Goal: Task Accomplishment & Management: Complete application form

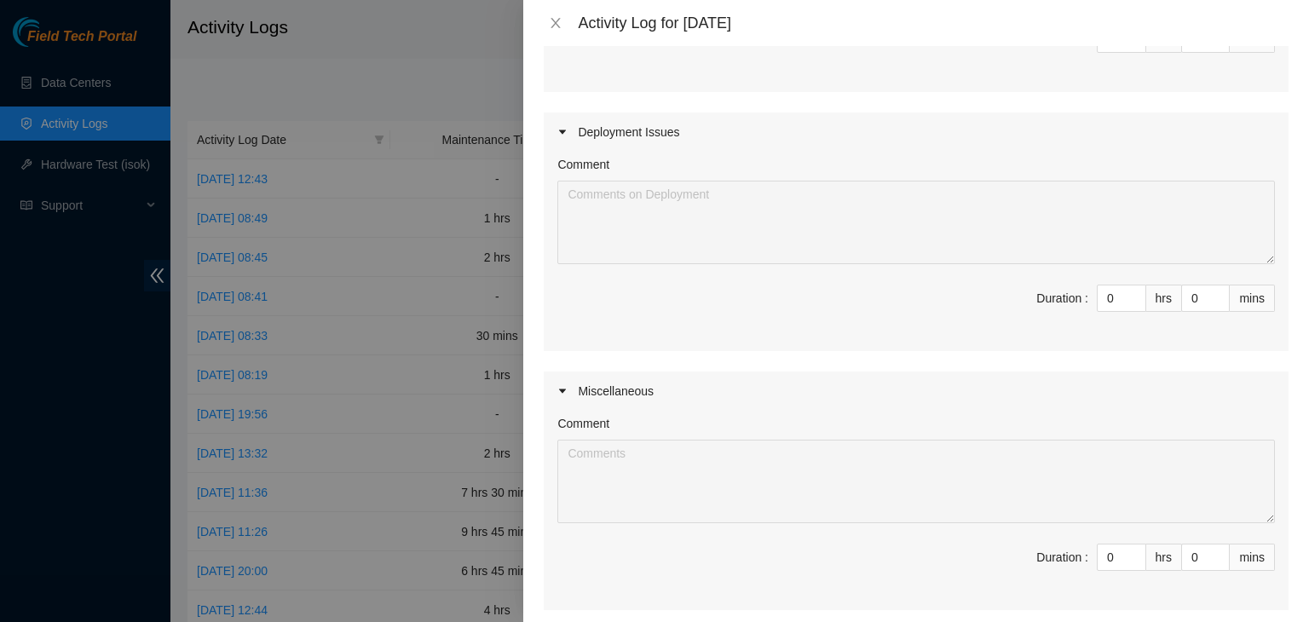
scroll to position [518, 0]
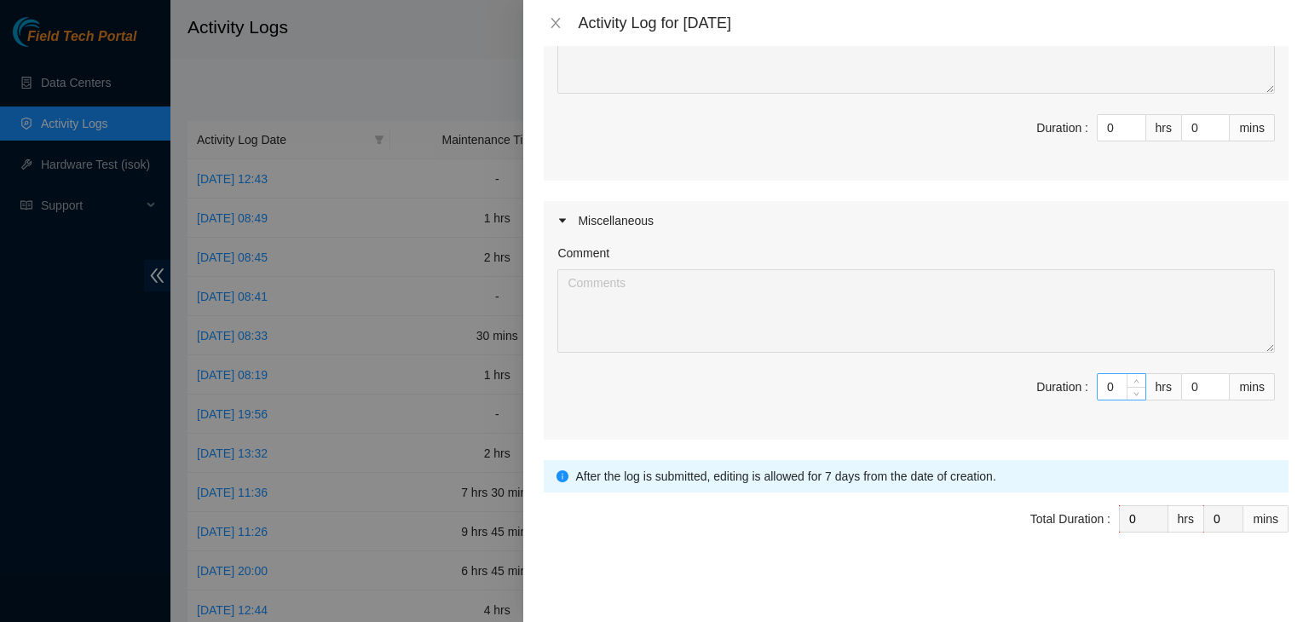
click at [1102, 382] on input "0" at bounding box center [1122, 387] width 48 height 26
type input "9"
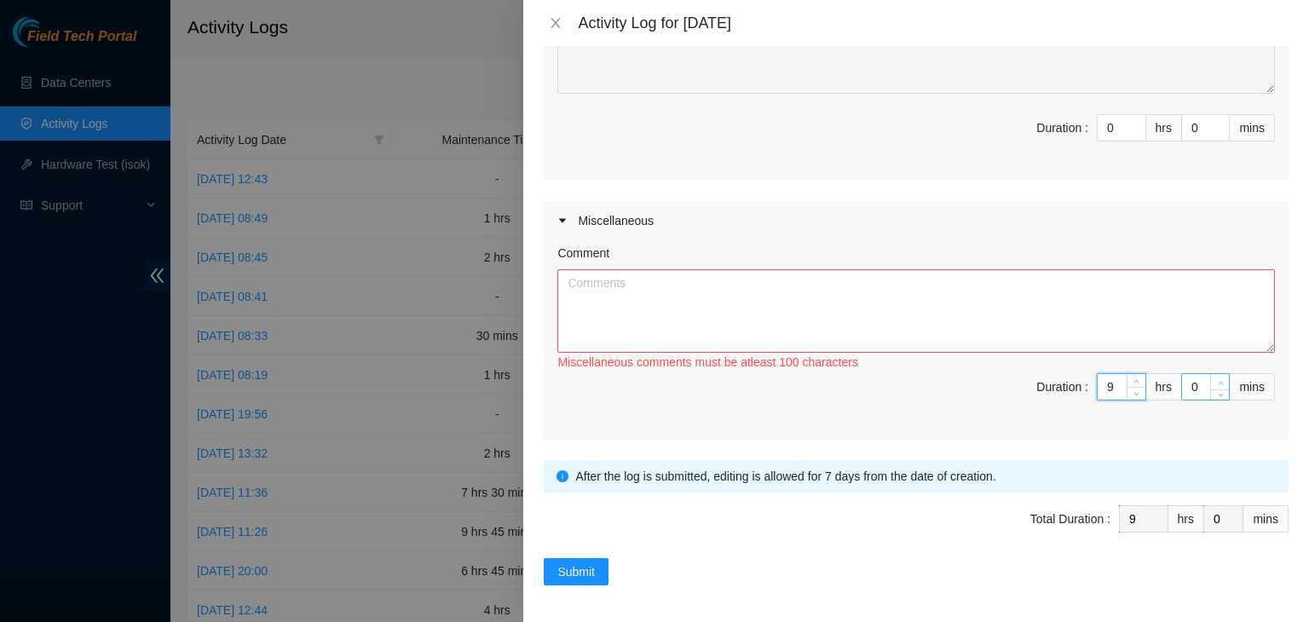
type input "9"
click at [1215, 380] on span "up" at bounding box center [1220, 383] width 10 height 10
type input "1"
type input "0"
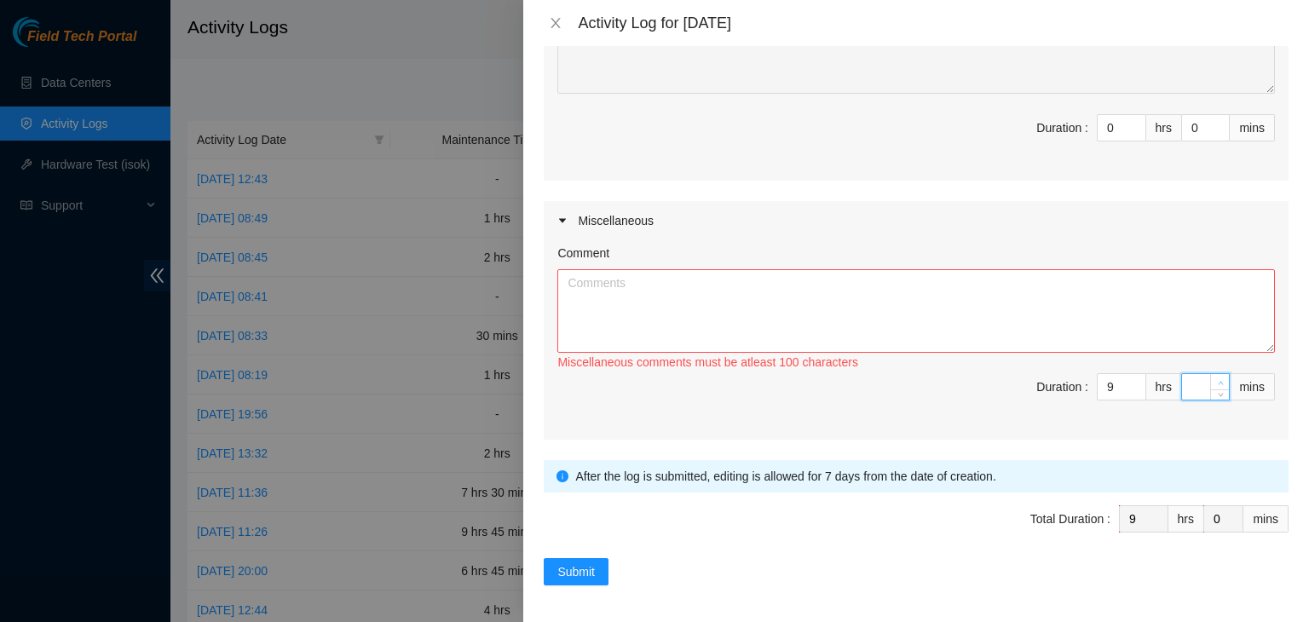
type input "3"
type input "30"
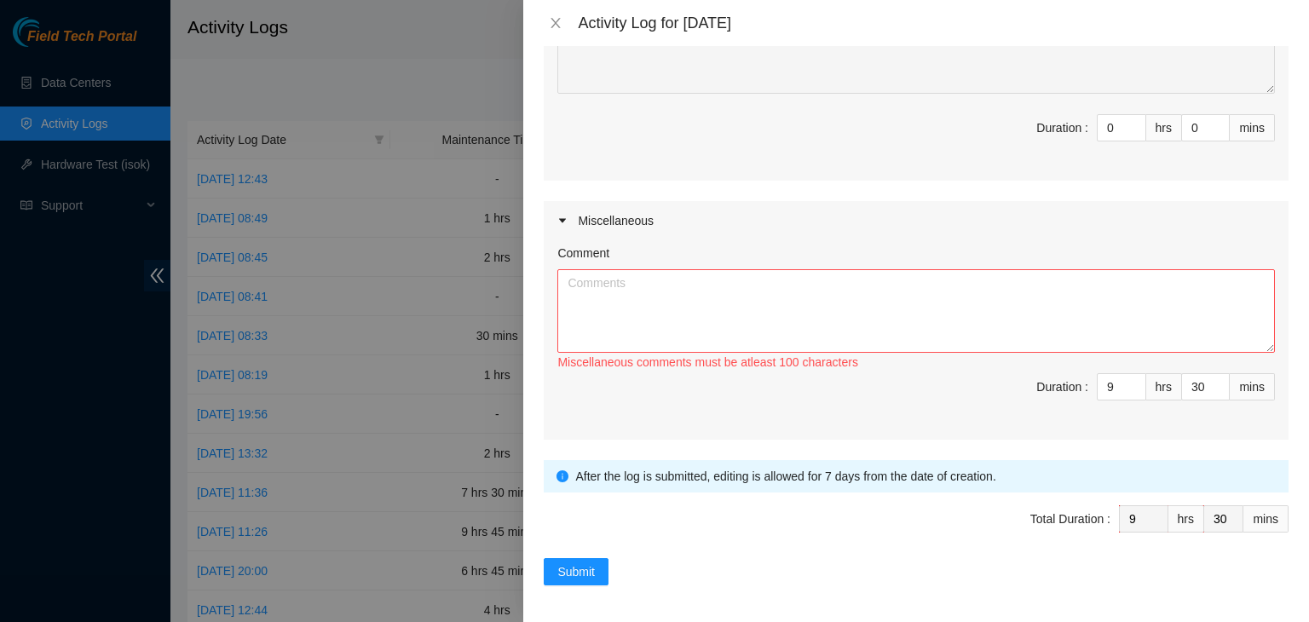
click at [943, 251] on div "Comment" at bounding box center [916, 257] width 718 height 26
click at [911, 342] on textarea "Comment" at bounding box center [916, 311] width 718 height 84
click at [782, 287] on textarea "Worked with Richard on r21.atl02.ien" at bounding box center [916, 311] width 718 height 84
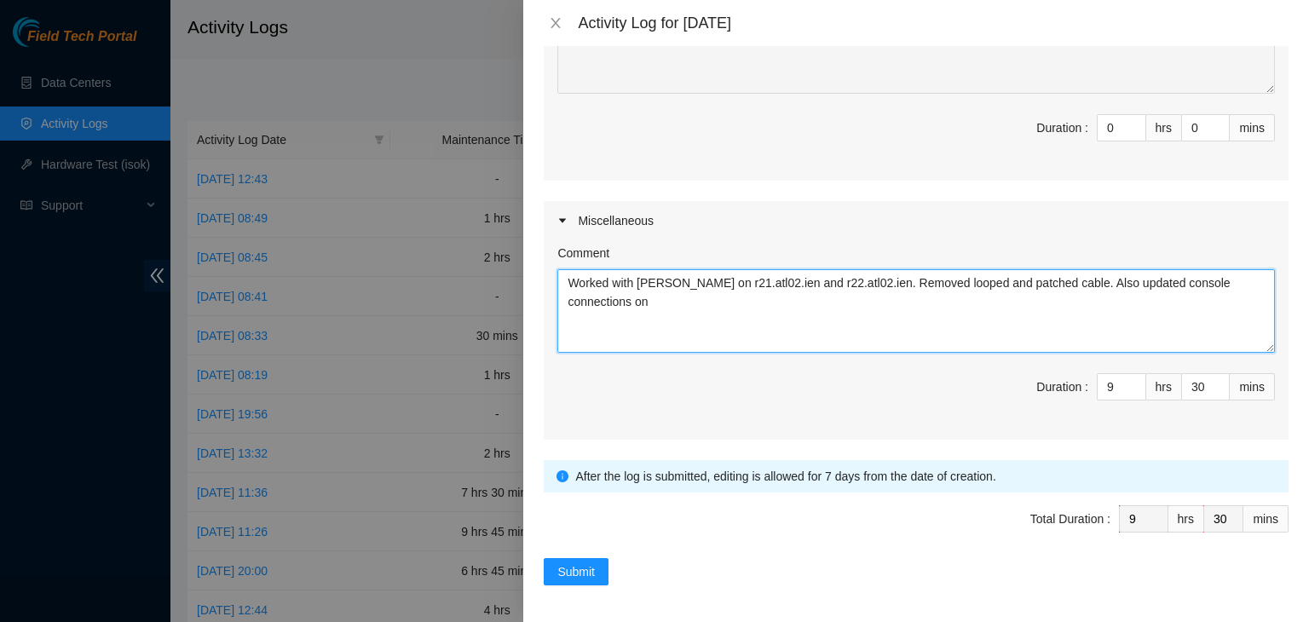
paste textarea "s99.atl02.ien"
drag, startPoint x: 867, startPoint y: 305, endPoint x: 845, endPoint y: 327, distance: 30.7
click at [845, 327] on textarea "Worked with Richard on r21.atl02.ien and r22.atl02.ien. Removed looped and patc…" at bounding box center [916, 311] width 718 height 84
drag, startPoint x: 845, startPoint y: 327, endPoint x: 796, endPoint y: 337, distance: 50.5
click at [796, 337] on textarea "Worked with Richard on r21.atl02.ien and r22.atl02.ien. Removed looped and patc…" at bounding box center [916, 311] width 718 height 84
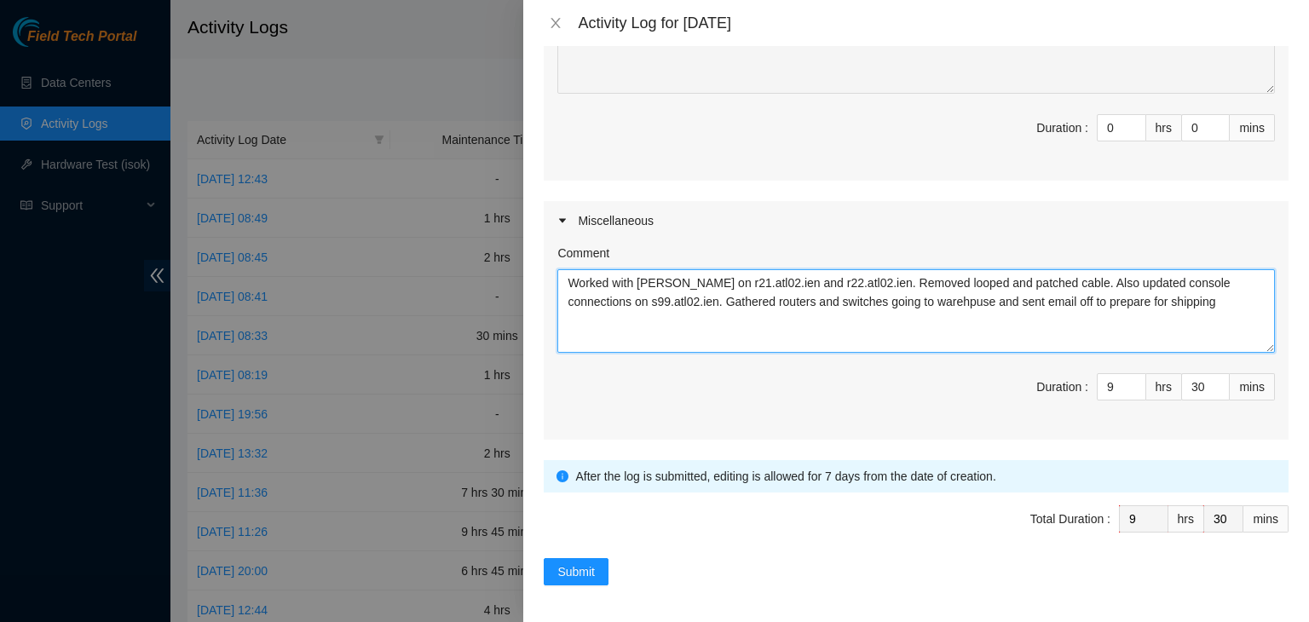
click at [892, 307] on textarea "Worked with Richard on r21.atl02.ien and r22.atl02.ien. Removed looped and patc…" at bounding box center [916, 311] width 718 height 84
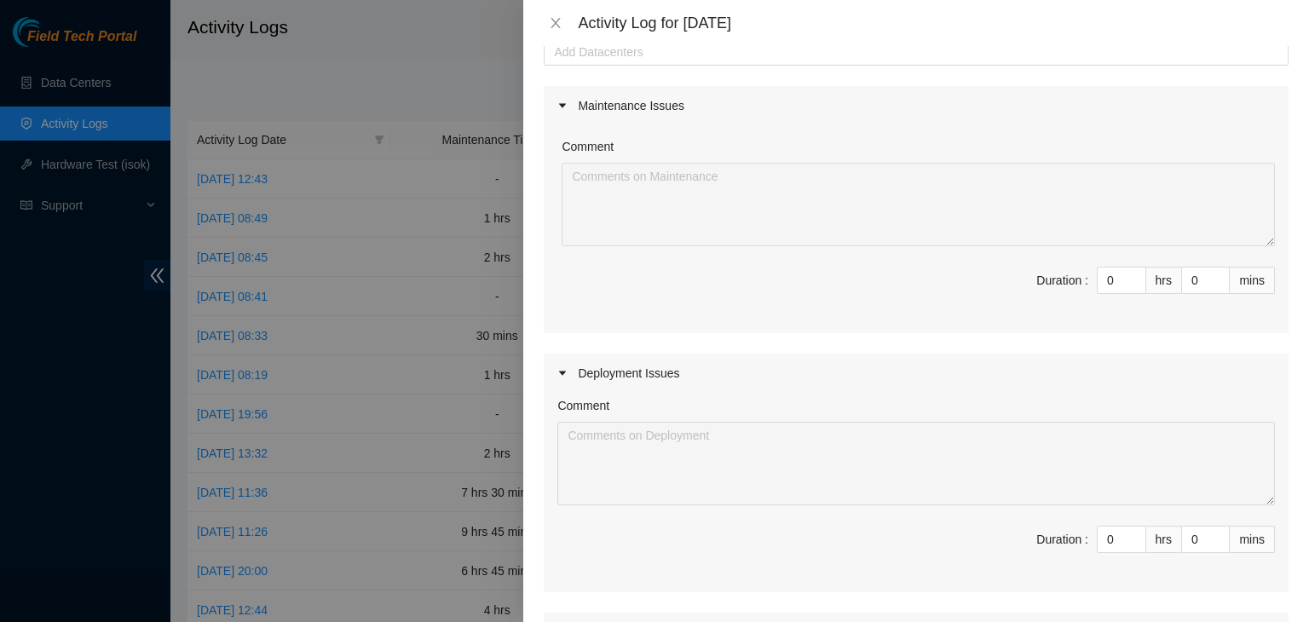
scroll to position [0, 0]
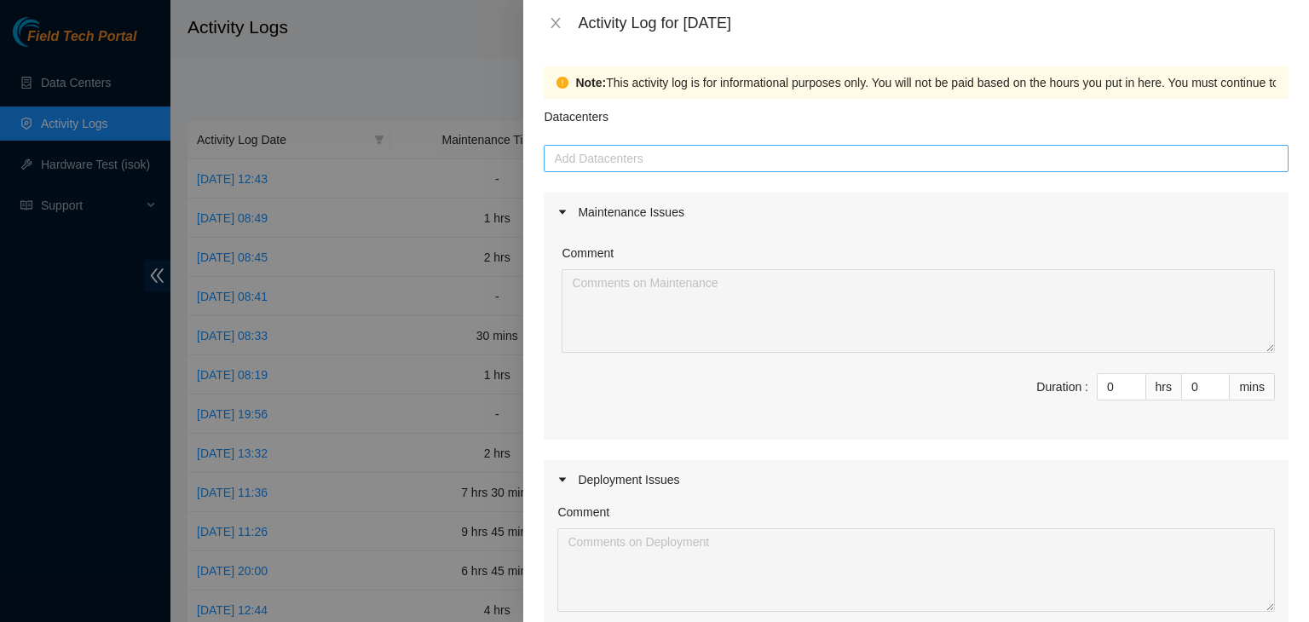
click at [687, 149] on div at bounding box center [916, 158] width 736 height 20
type textarea "Worked with Richard on r21.atl02.ien and r22.atl02.ien. Removed looped and patc…"
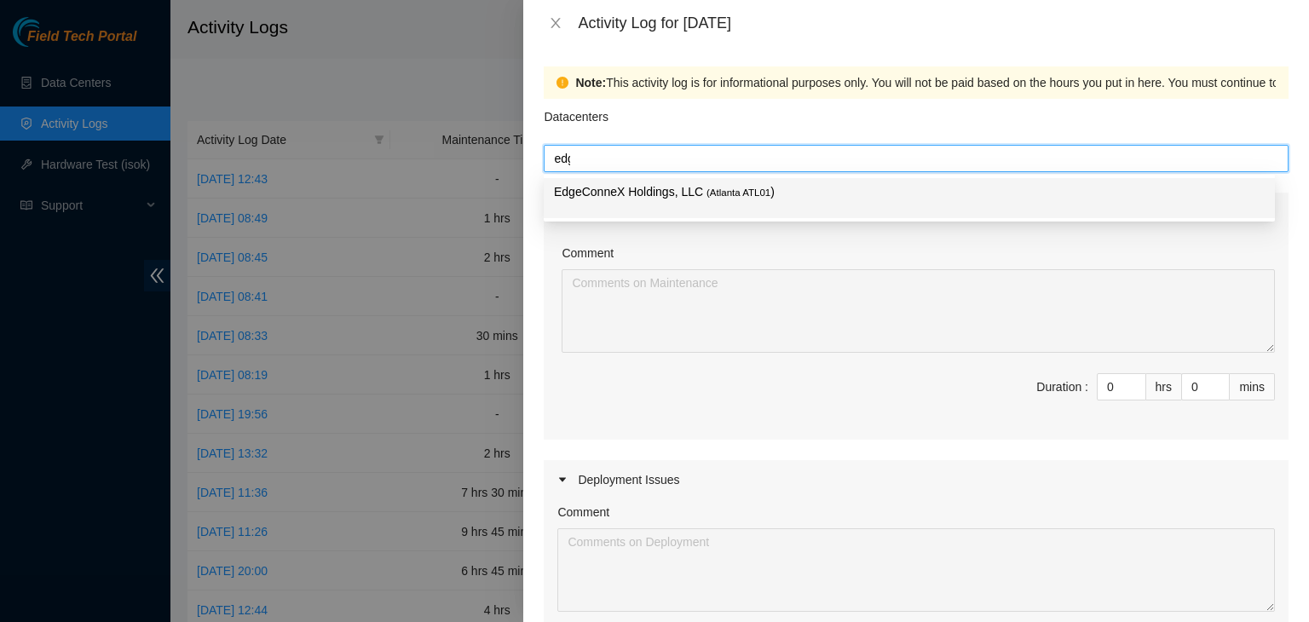
type input "edge"
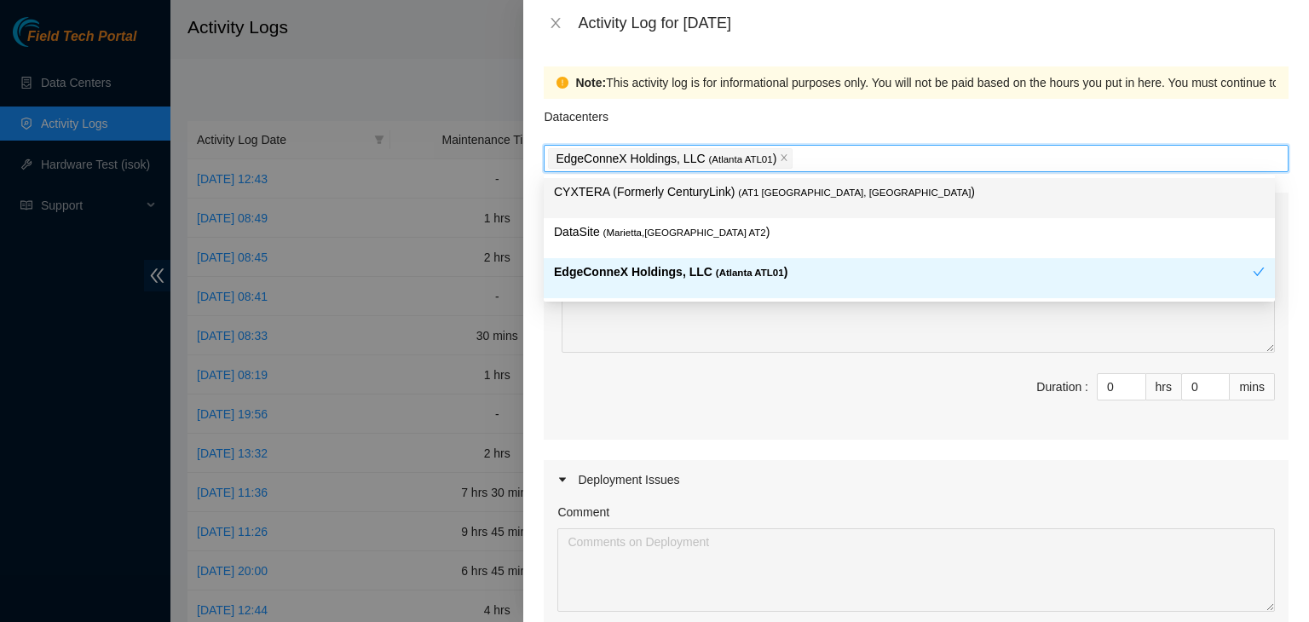
scroll to position [518, 0]
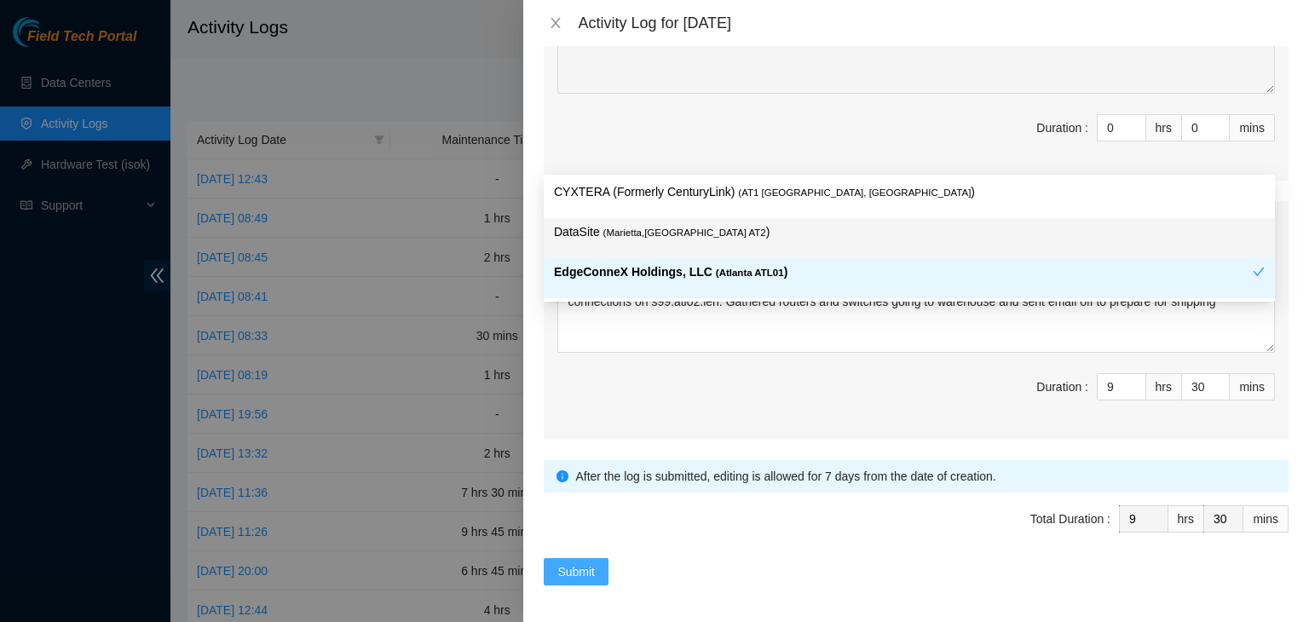
click at [570, 568] on span "Submit" at bounding box center [575, 571] width 37 height 19
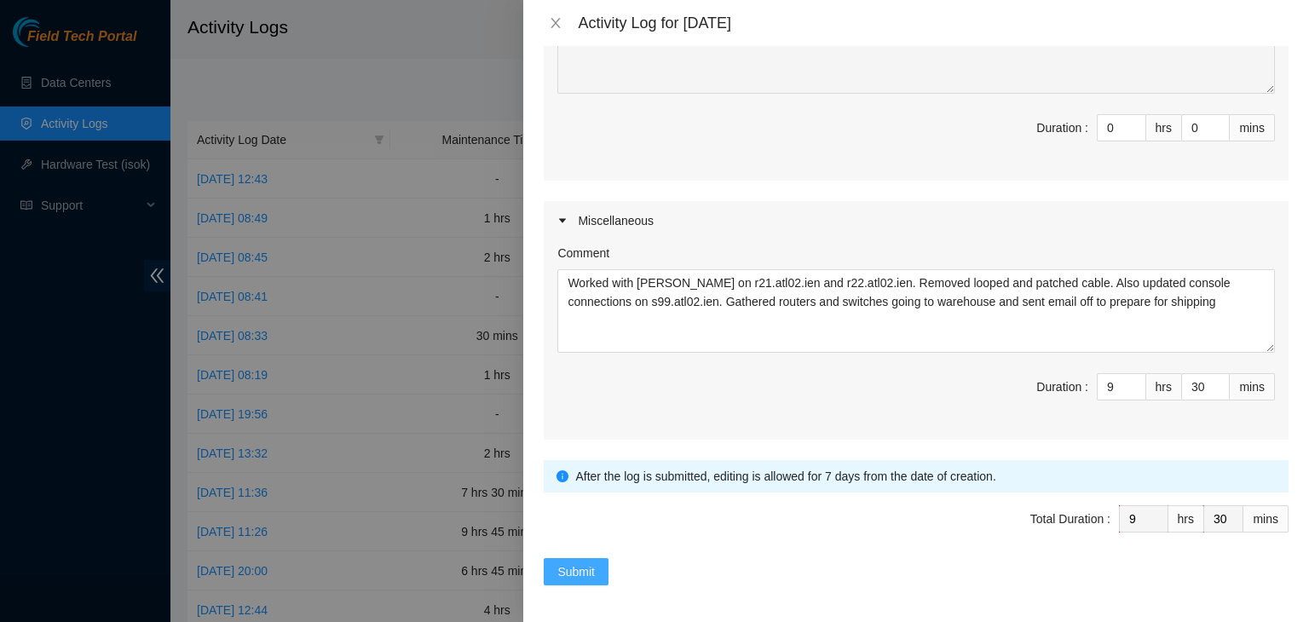
click at [555, 558] on button "Submit" at bounding box center [576, 571] width 65 height 27
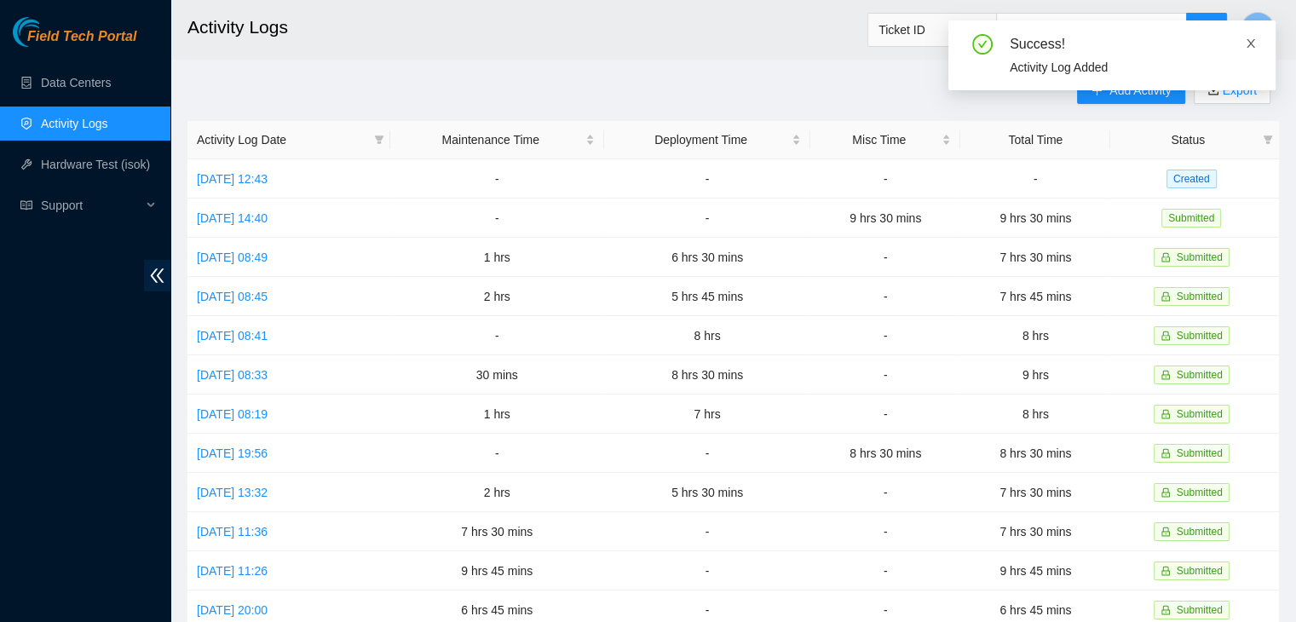
click at [1252, 44] on icon "close" at bounding box center [1251, 43] width 12 height 12
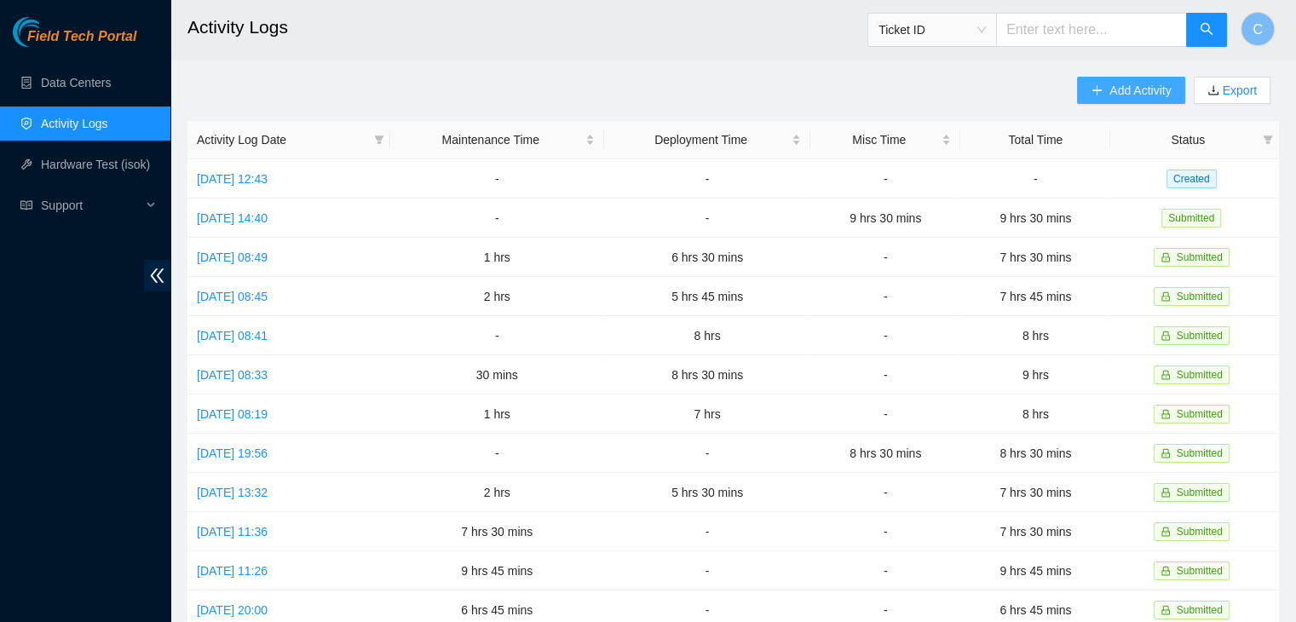
click at [1094, 84] on icon "plus" at bounding box center [1097, 90] width 12 height 12
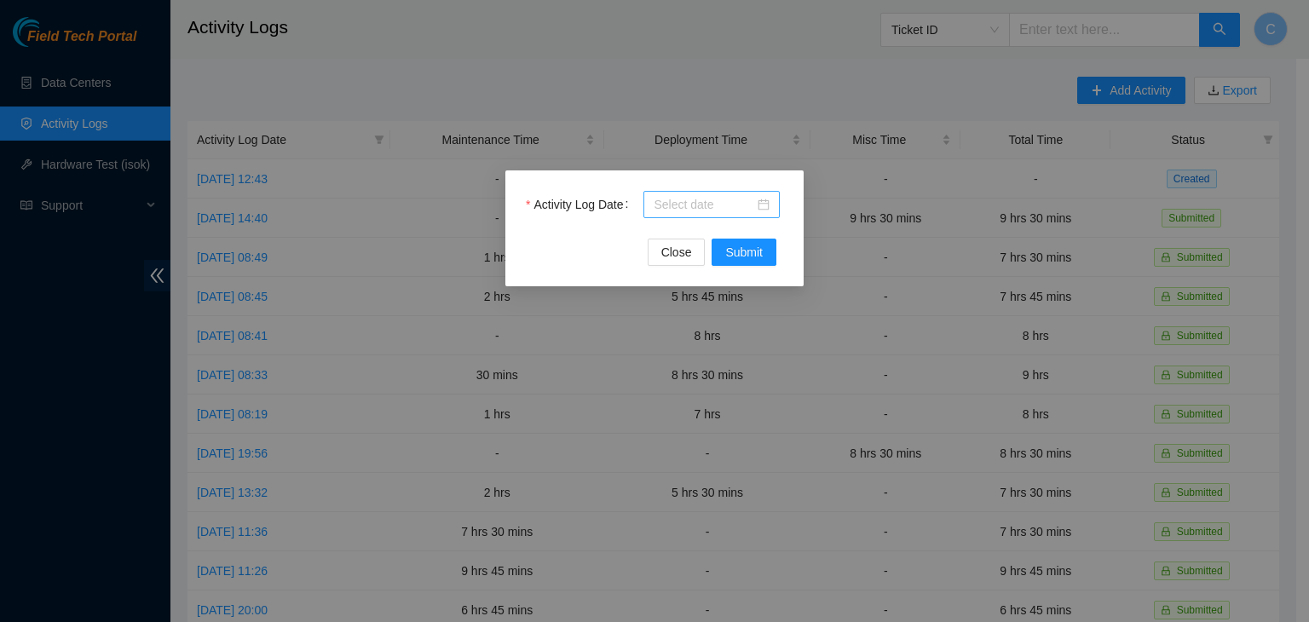
click at [759, 204] on div at bounding box center [712, 204] width 116 height 19
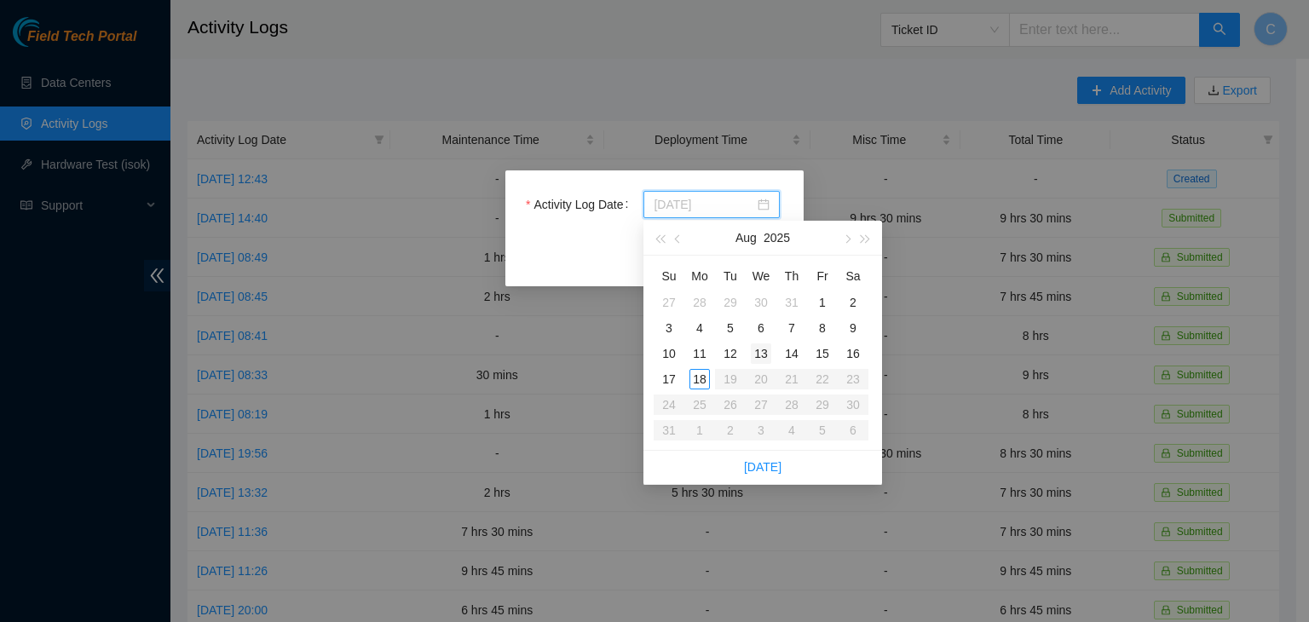
type input "2025-08-13"
click at [770, 349] on div "13" at bounding box center [761, 353] width 20 height 20
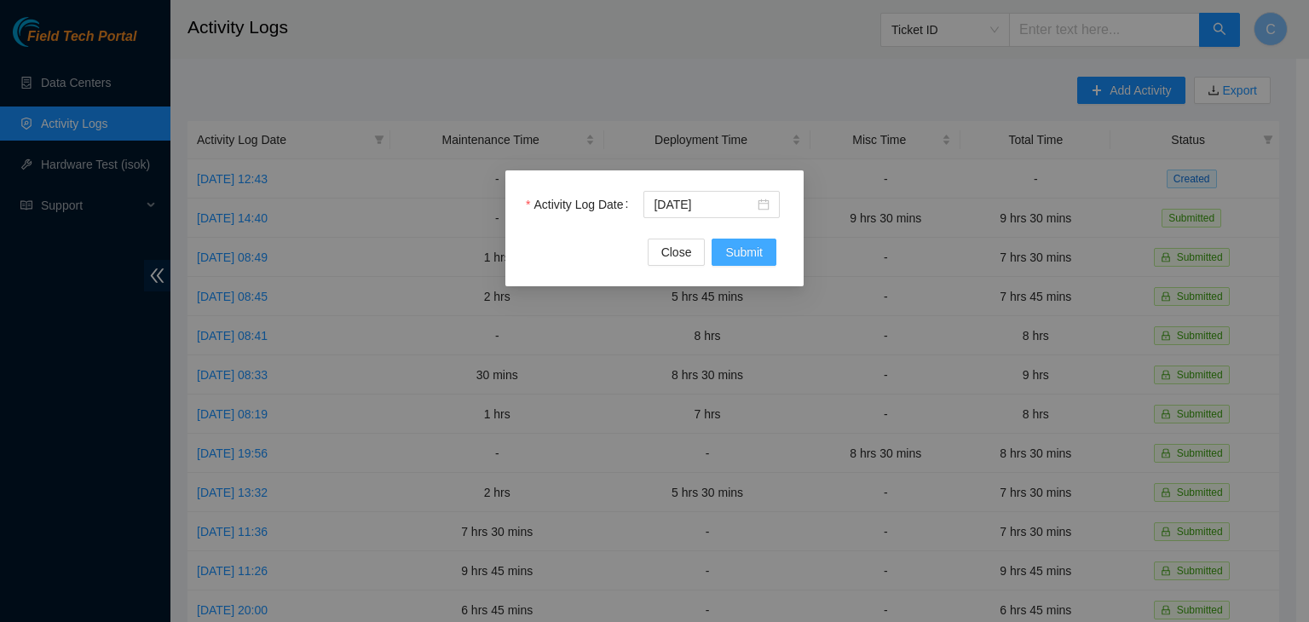
click at [740, 253] on span "Submit" at bounding box center [743, 252] width 37 height 19
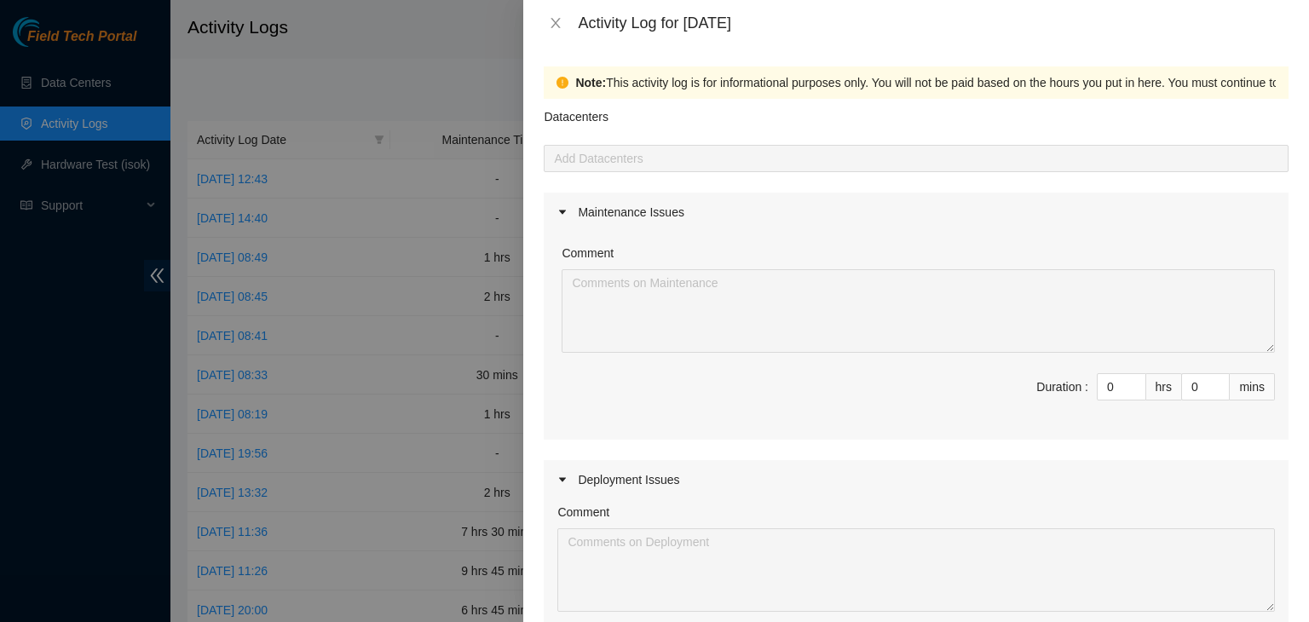
scroll to position [215, 0]
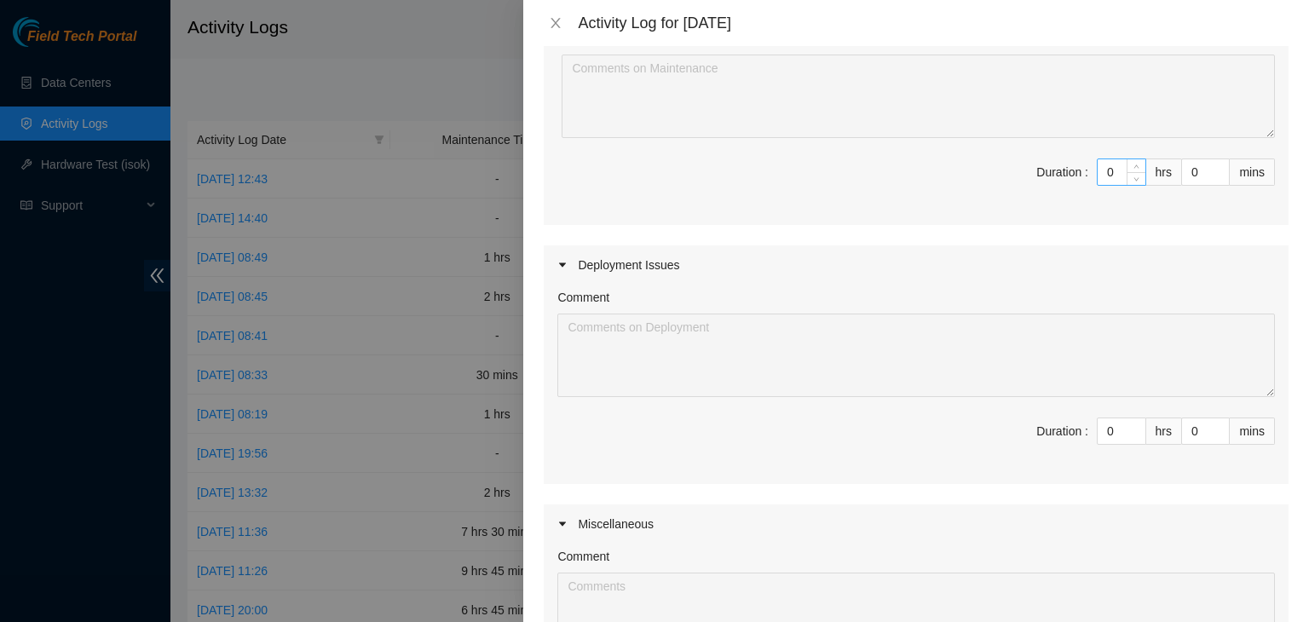
click at [1104, 171] on input "0" at bounding box center [1122, 172] width 48 height 26
type input "9"
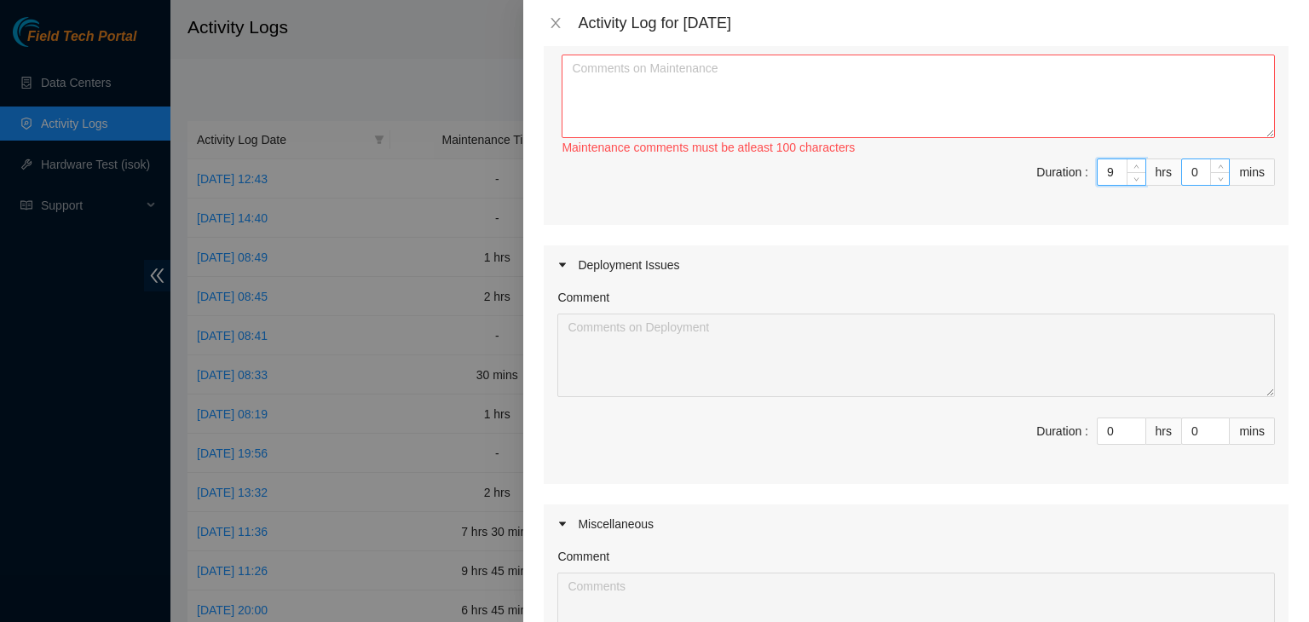
type input "9"
click at [1186, 173] on input "0" at bounding box center [1205, 172] width 47 height 26
type input "3"
type input "30"
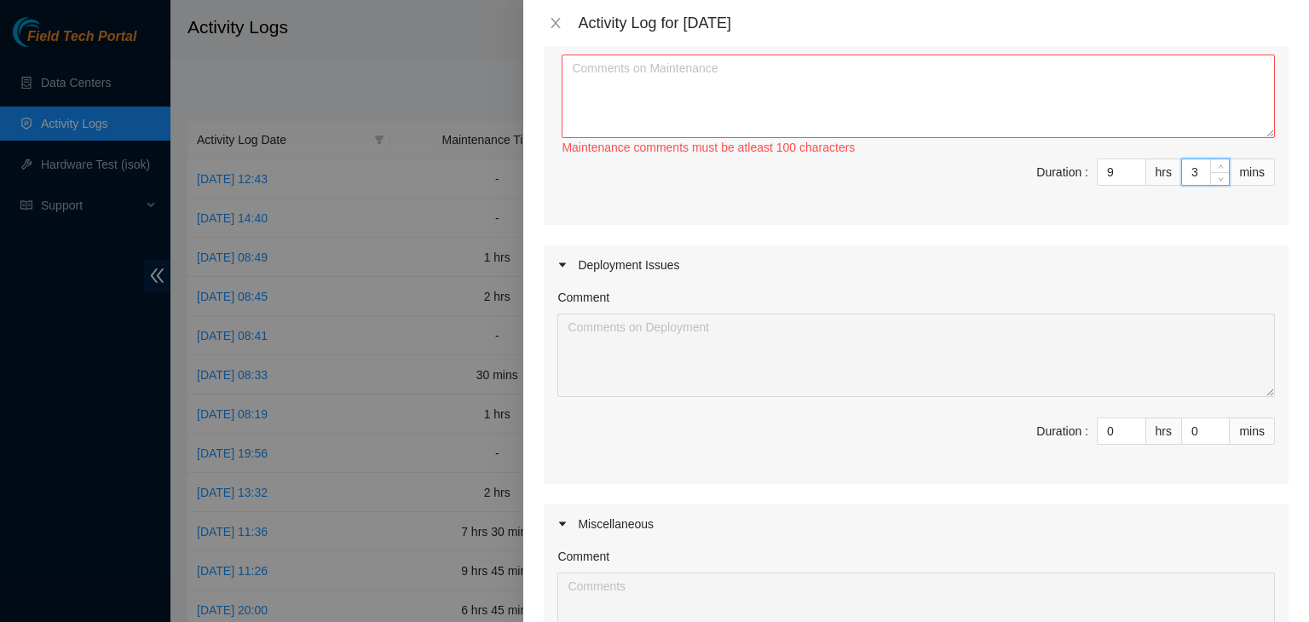
type input "30"
click at [1004, 83] on textarea "Comment" at bounding box center [918, 97] width 713 height 84
paste textarea "002.09.03.35 Port 107/108 to ATL9 grv3-1/1/5 to eth-1/1/7/3 r01.border01.atl04.…"
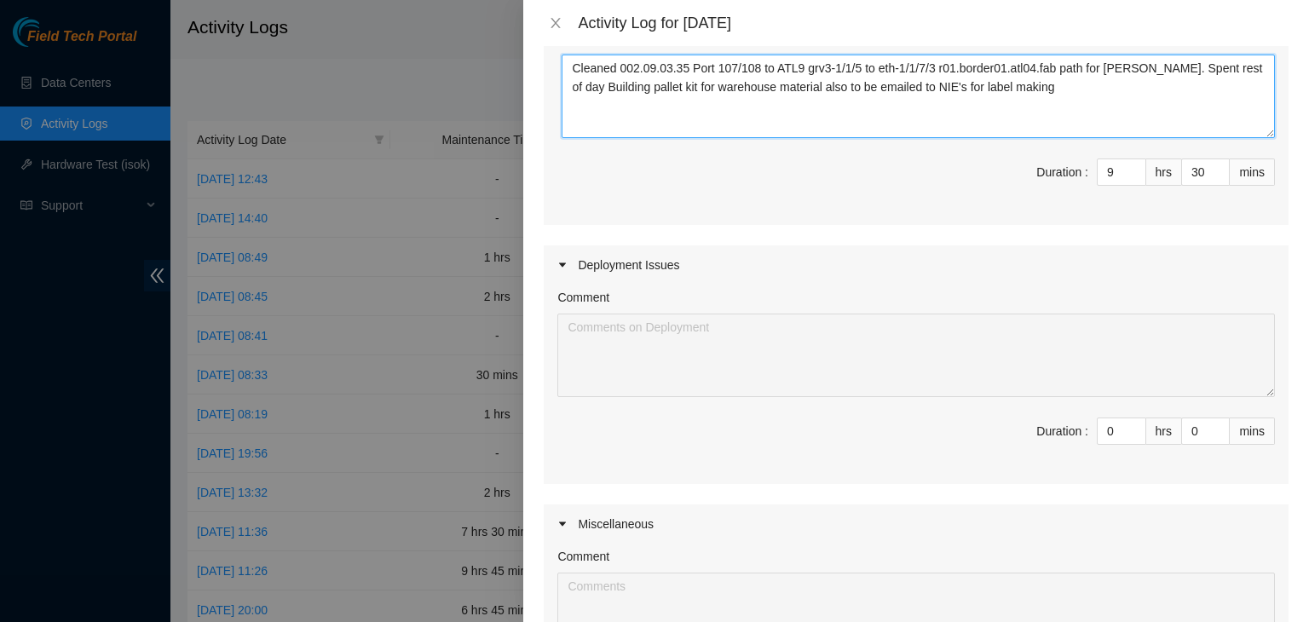
scroll to position [518, 0]
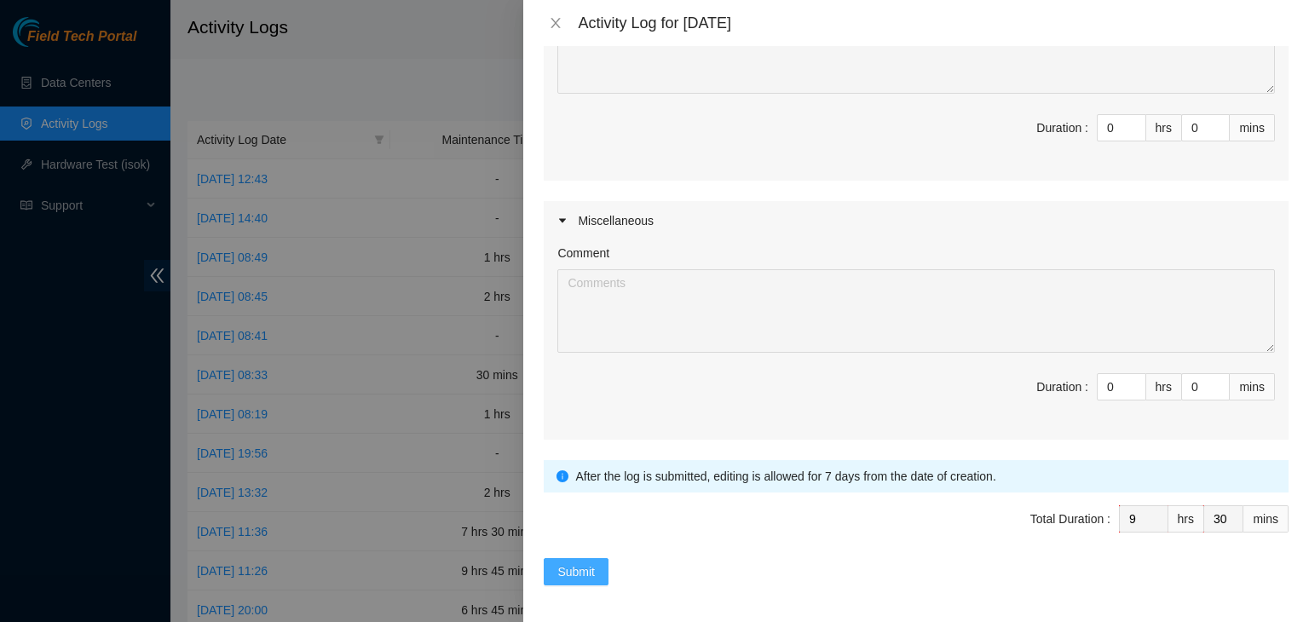
type textarea "Cleaned 002.09.03.35 Port 107/108 to ATL9 grv3-1/1/5 to eth-1/1/7/3 r01.border0…"
click at [564, 562] on span "Submit" at bounding box center [575, 571] width 37 height 19
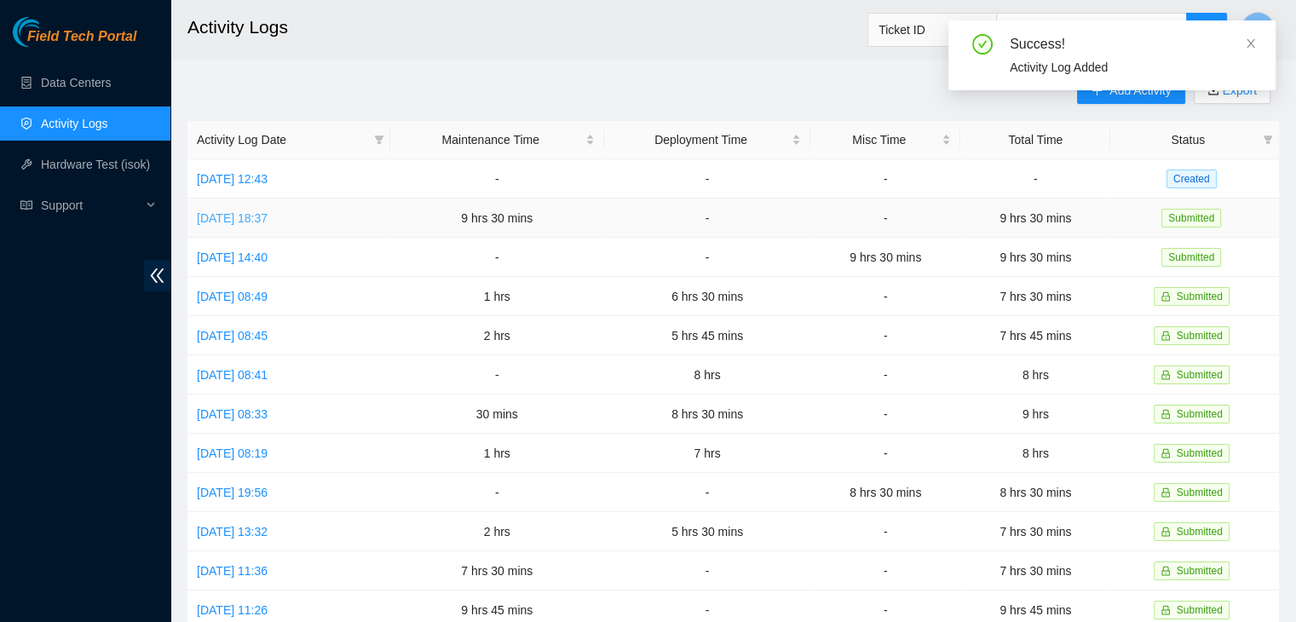
click at [235, 215] on link "Wed, 13 Aug 2025 18:37" at bounding box center [232, 218] width 71 height 14
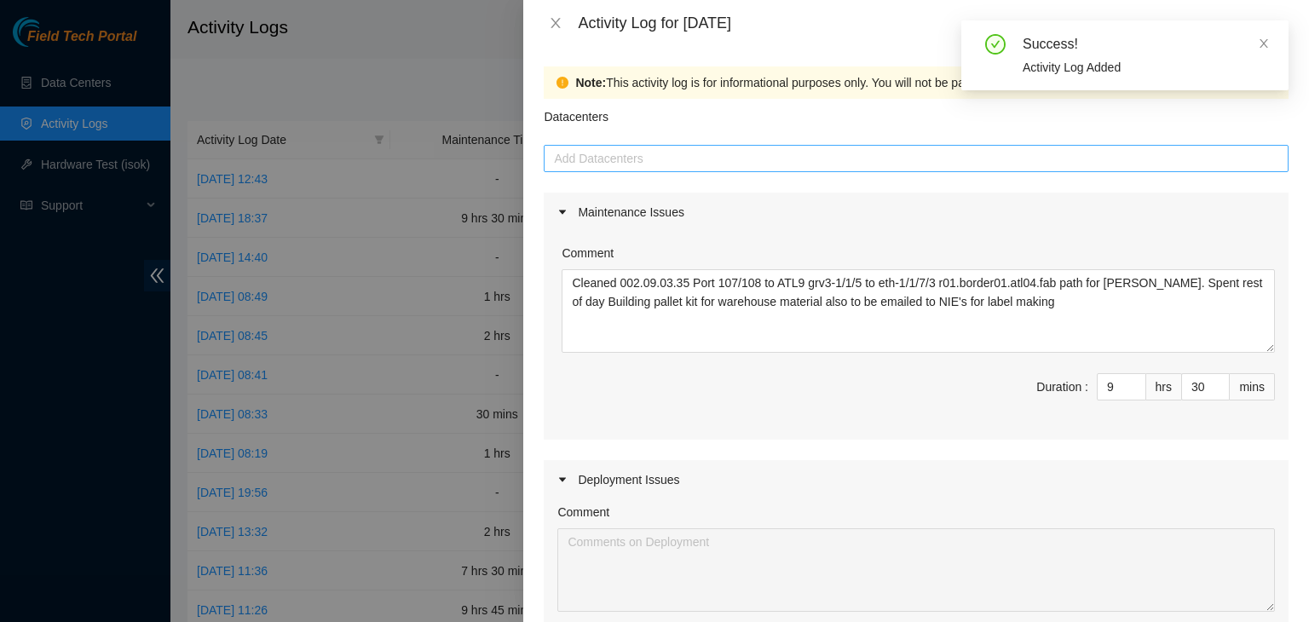
click at [627, 153] on div at bounding box center [916, 158] width 736 height 20
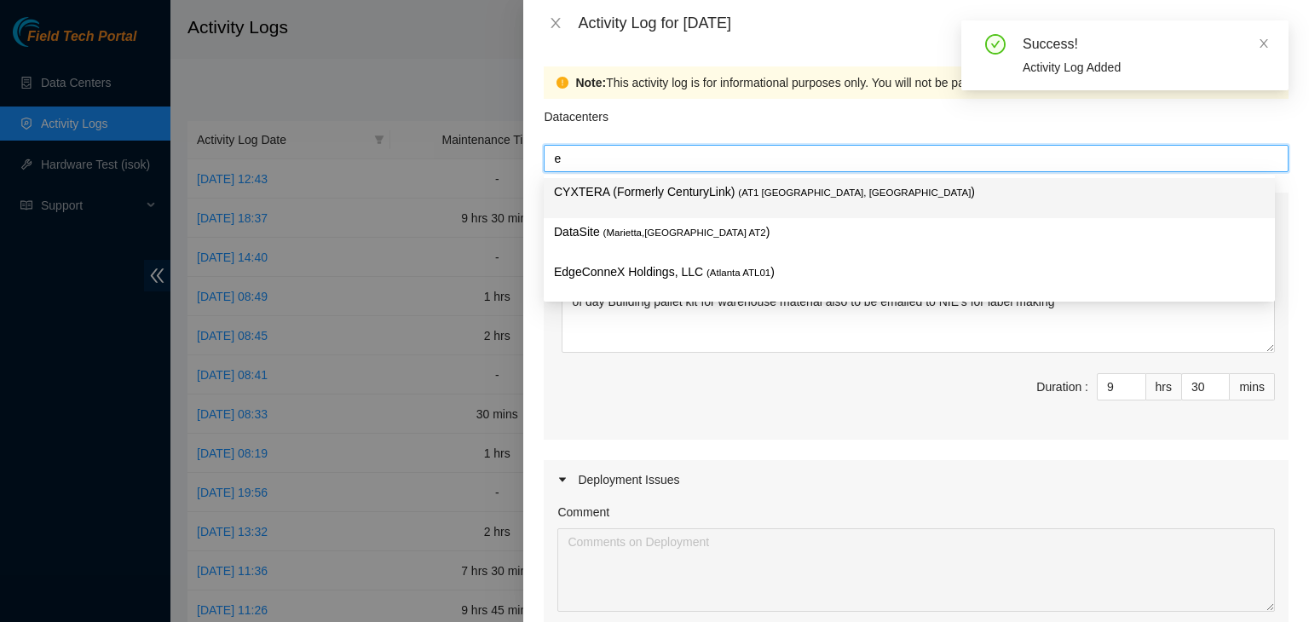
type input "ed"
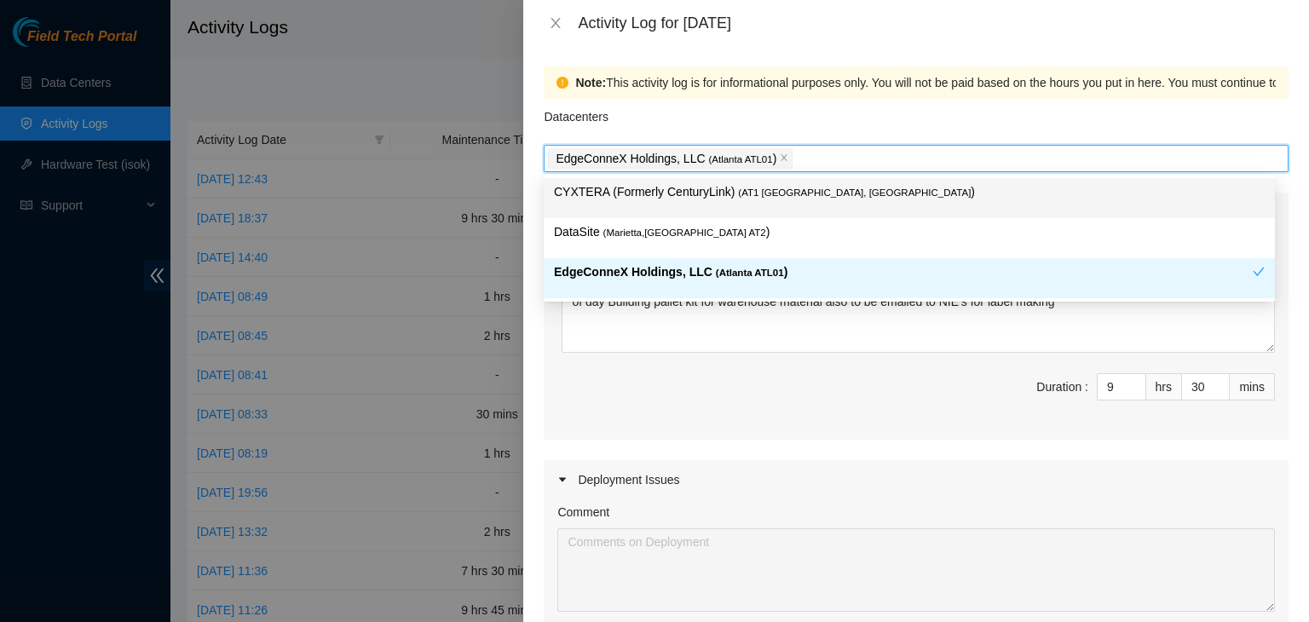
scroll to position [518, 0]
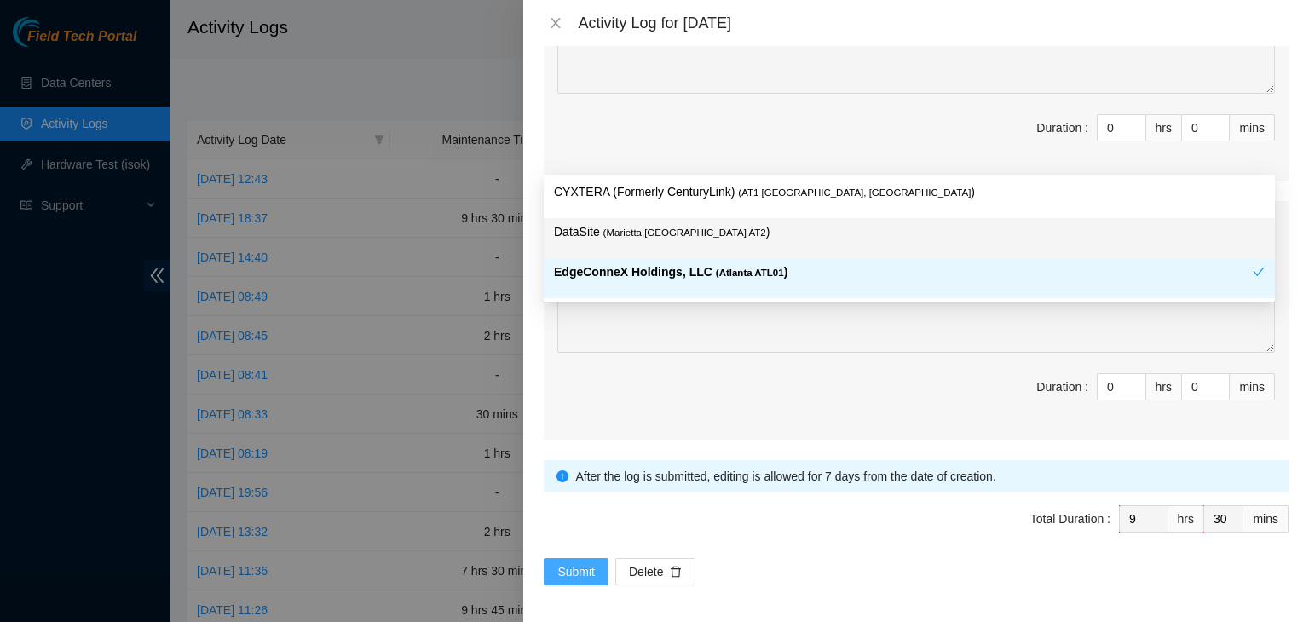
click at [562, 568] on span "Submit" at bounding box center [575, 571] width 37 height 19
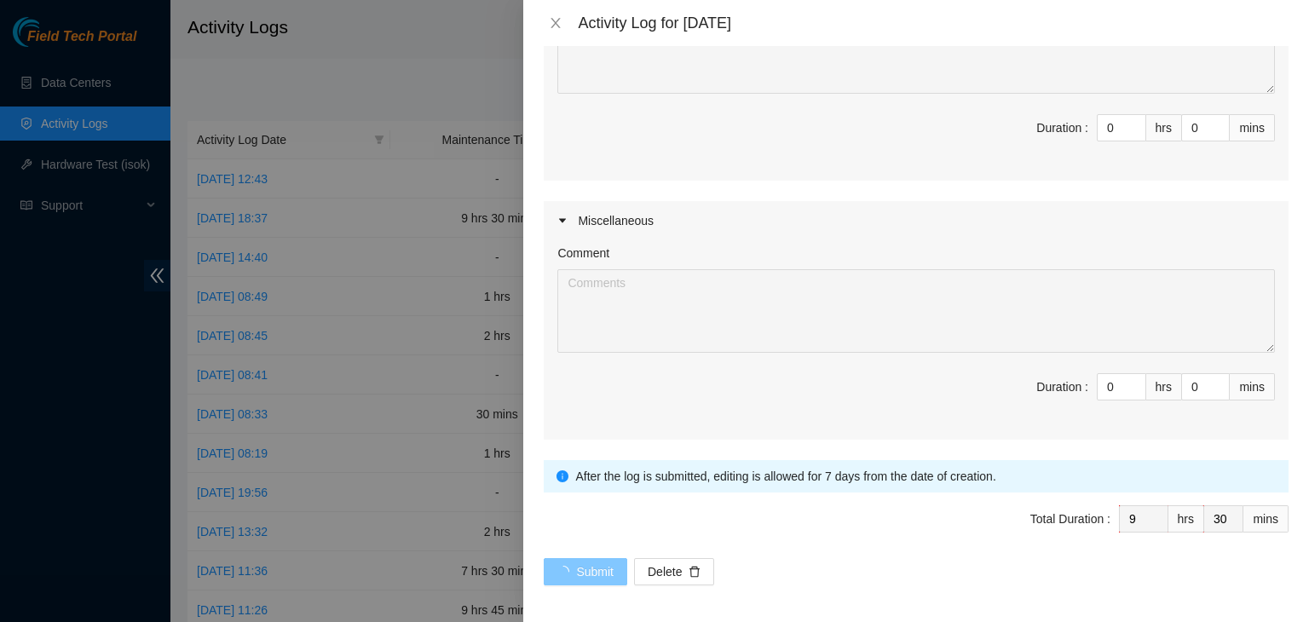
scroll to position [0, 0]
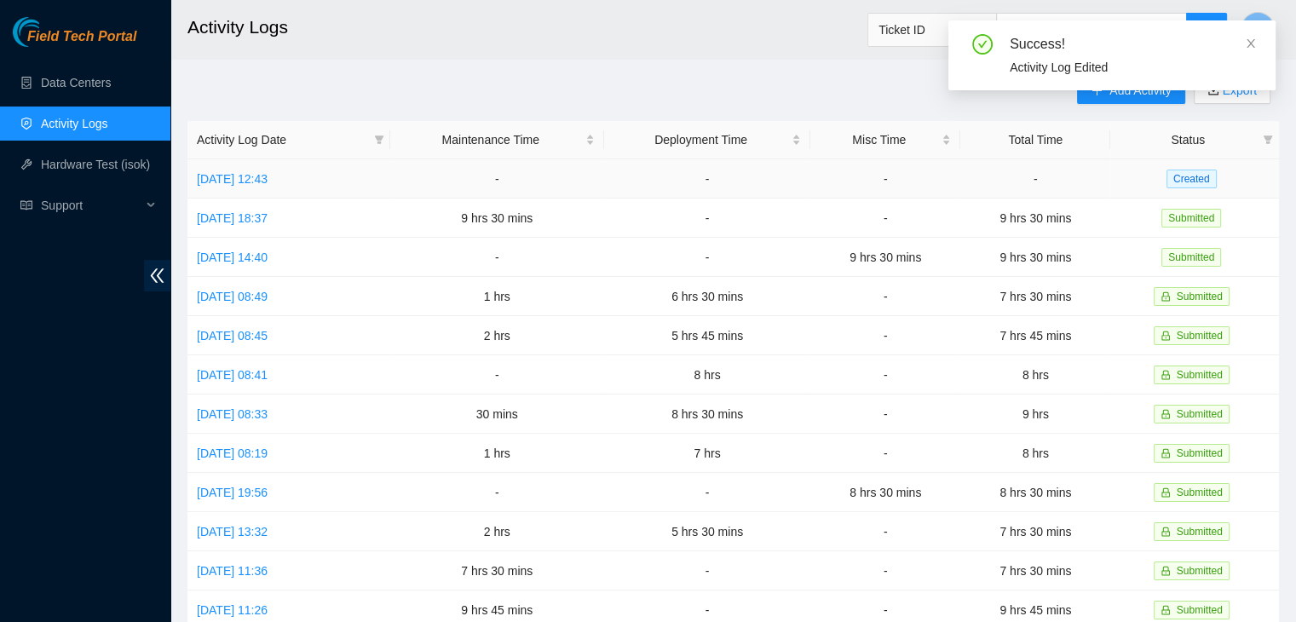
click at [293, 168] on td "Thu, 14 Aug 2025 12:43" at bounding box center [288, 178] width 203 height 39
click at [268, 179] on link "Thu, 14 Aug 2025 12:43" at bounding box center [232, 179] width 71 height 14
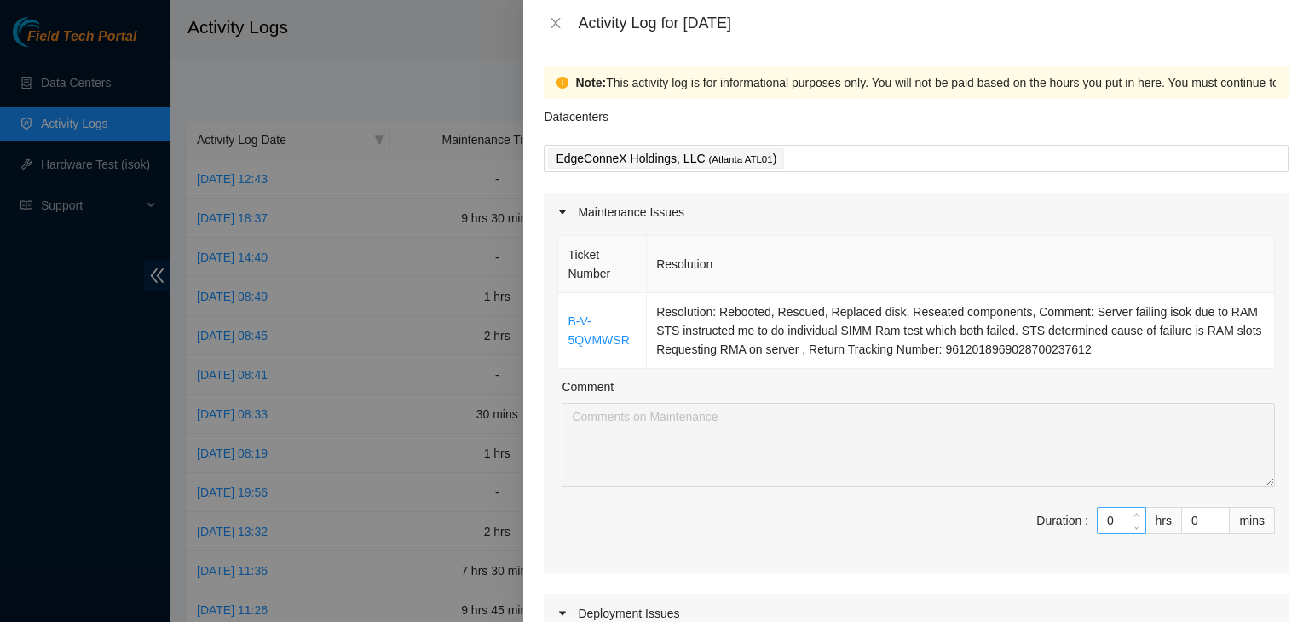
click at [1107, 524] on input "0" at bounding box center [1122, 521] width 48 height 26
type input "1"
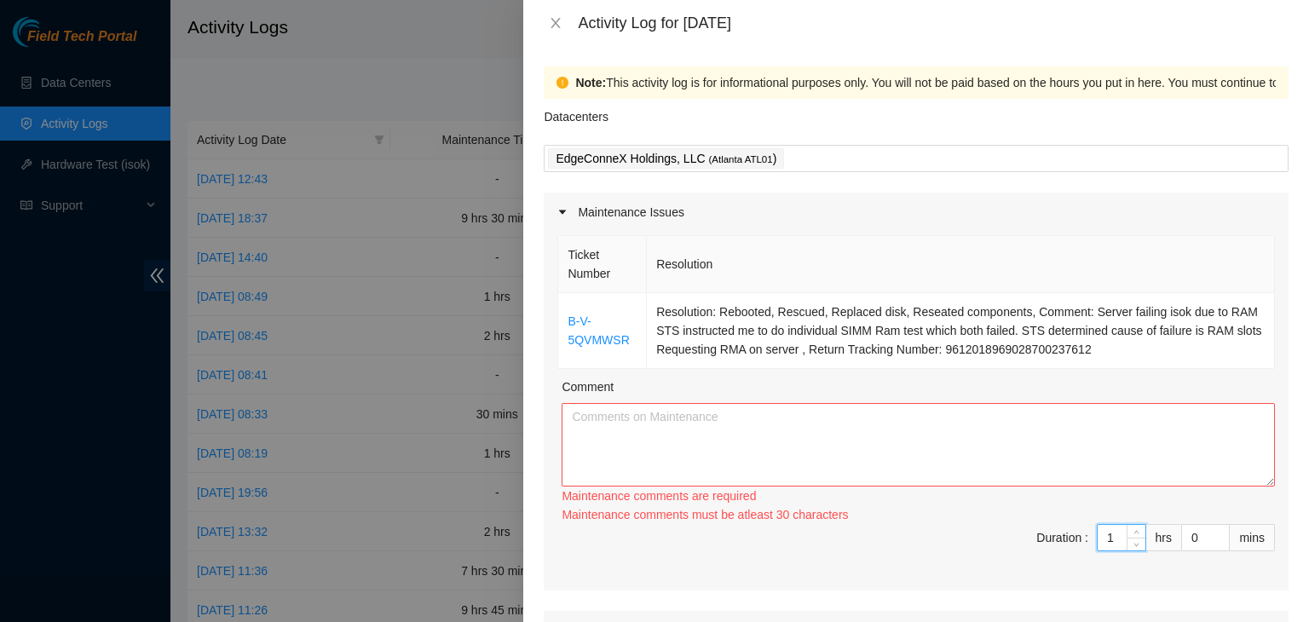
type input "1"
click at [964, 452] on textarea "Comment" at bounding box center [918, 445] width 713 height 84
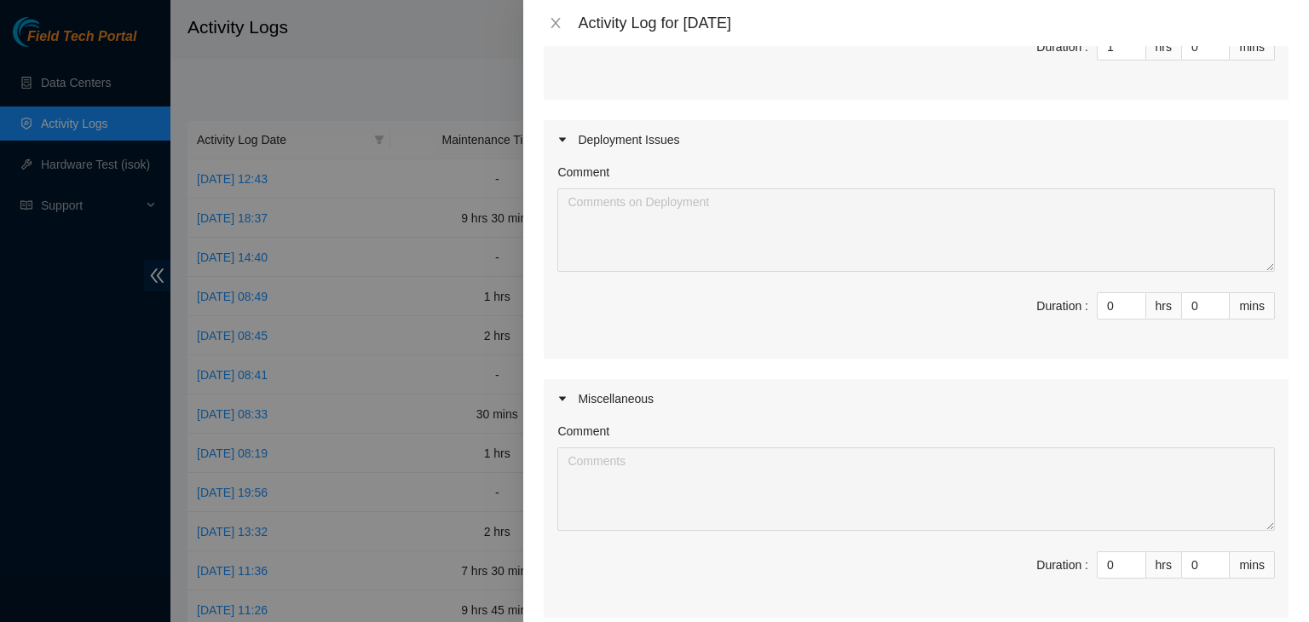
scroll to position [651, 0]
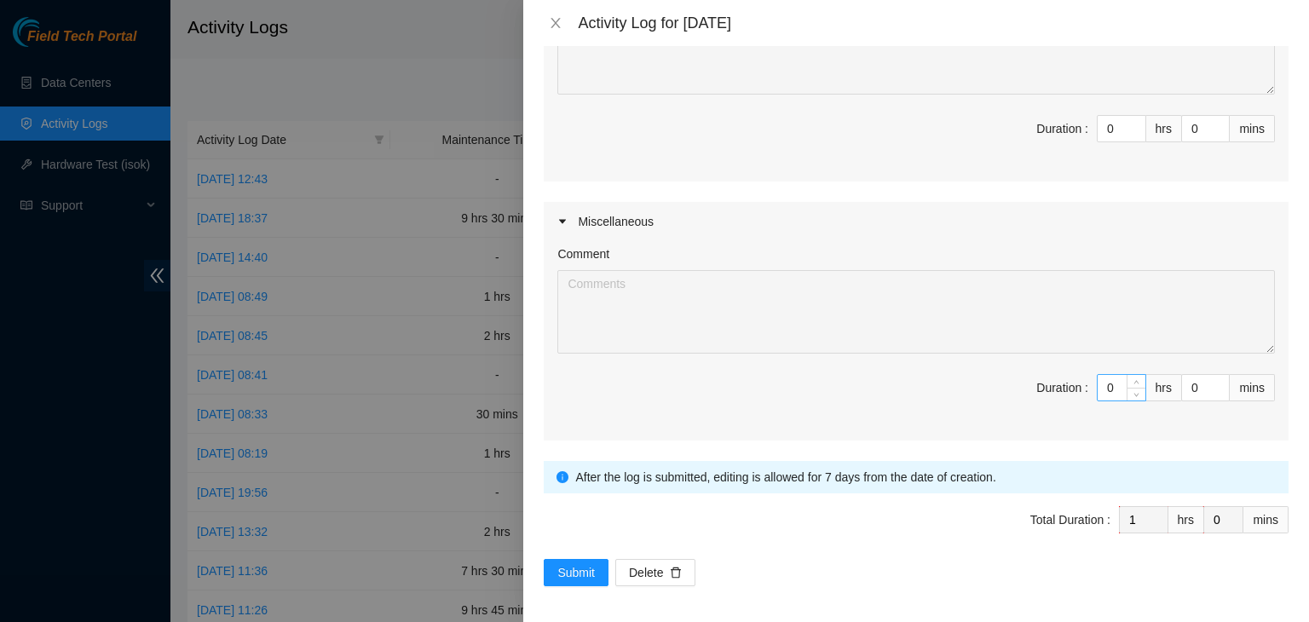
type textarea "Picked up on ticket Liong started the day prior worked with STS to come up with…"
click at [1101, 392] on input "0" at bounding box center [1122, 388] width 48 height 26
type input "9"
type input "10"
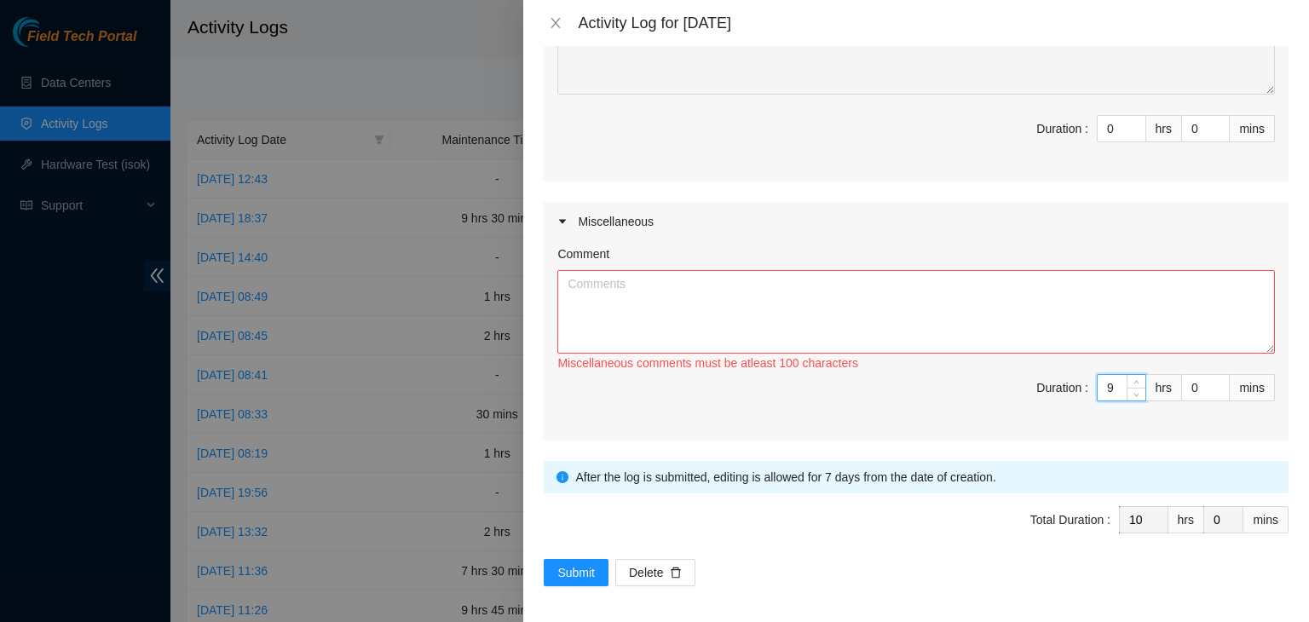
type input "9"
click at [955, 320] on textarea "Comment" at bounding box center [916, 312] width 718 height 84
type textarea "S"
drag, startPoint x: 597, startPoint y: 278, endPoint x: 591, endPoint y: 300, distance: 22.7
click at [591, 300] on textarea "I succeffuly" at bounding box center [916, 312] width 718 height 84
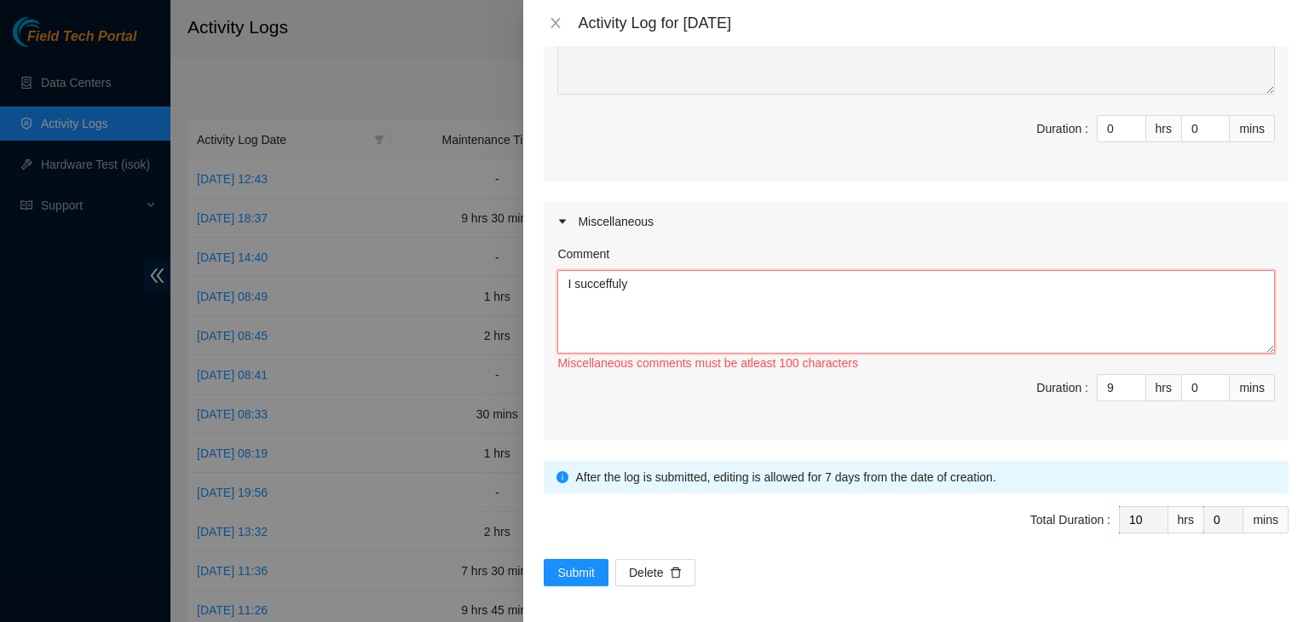
click at [644, 272] on textarea "I succeffuly" at bounding box center [916, 312] width 718 height 84
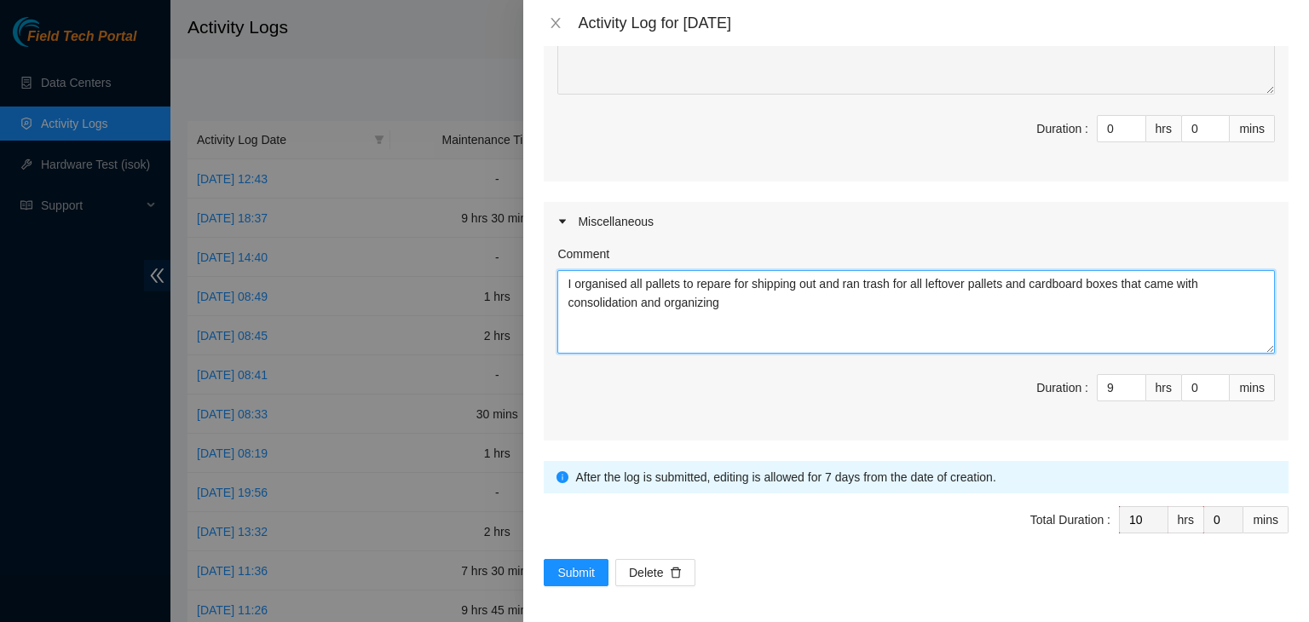
drag, startPoint x: 704, startPoint y: 272, endPoint x: 689, endPoint y: 271, distance: 15.4
click at [689, 271] on textarea "I organised all pallets to repare for shipping out and ran trash for all leftov…" at bounding box center [916, 312] width 718 height 84
click at [716, 275] on textarea "I organised all pallets to repare for shipping out and ran trash for all leftov…" at bounding box center [916, 312] width 718 height 84
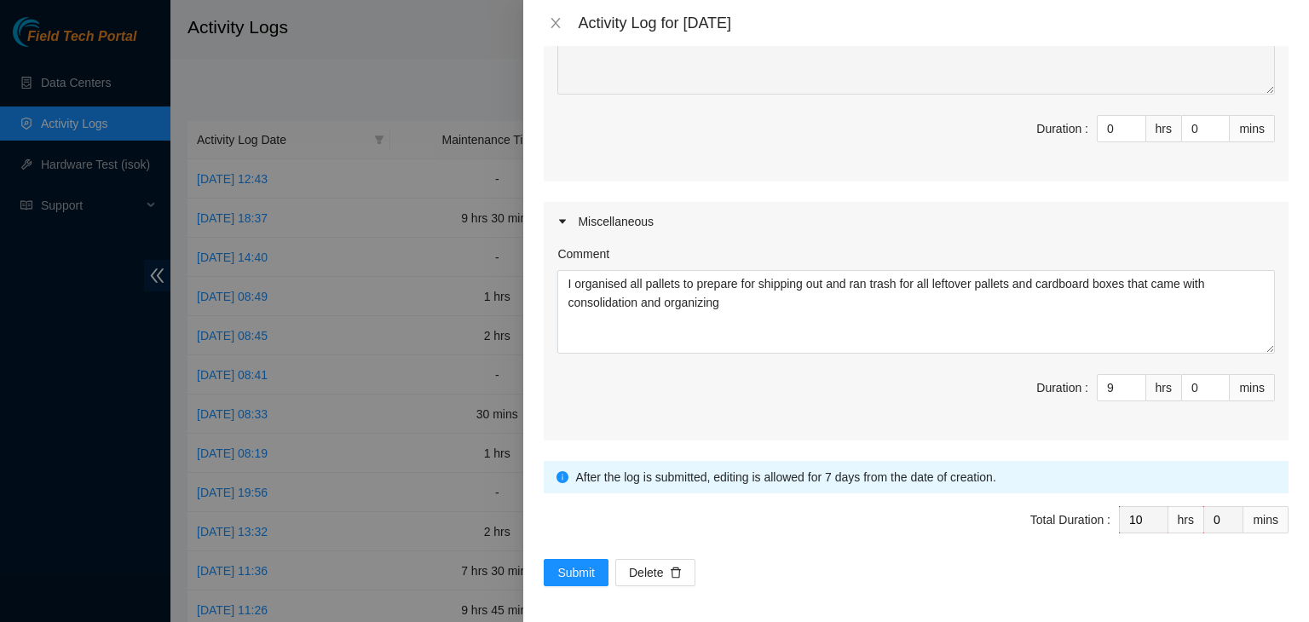
drag, startPoint x: 588, startPoint y: 284, endPoint x: 637, endPoint y: 248, distance: 60.3
click at [637, 248] on div "Comment" at bounding box center [916, 258] width 718 height 26
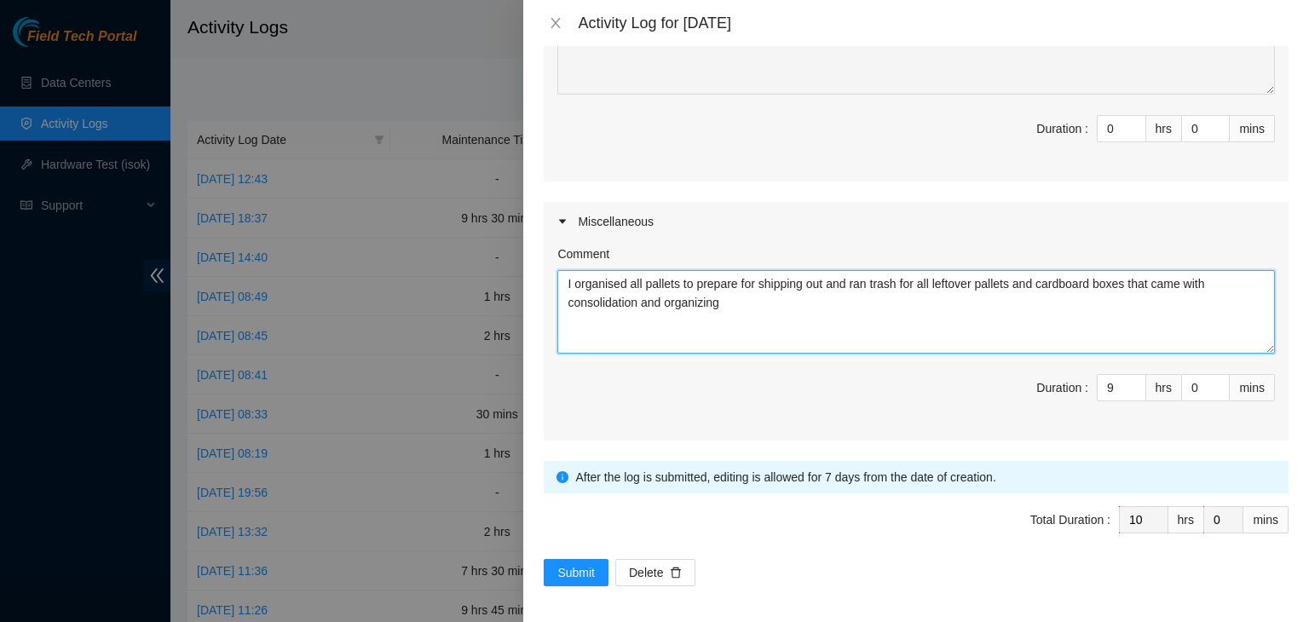
click at [602, 280] on textarea "I organised all pallets to prepare for shipping out and ran trash for all lefto…" at bounding box center [916, 312] width 718 height 84
type textarea "I organized all pallets to prepare for shipping out and ran trash for all lefto…"
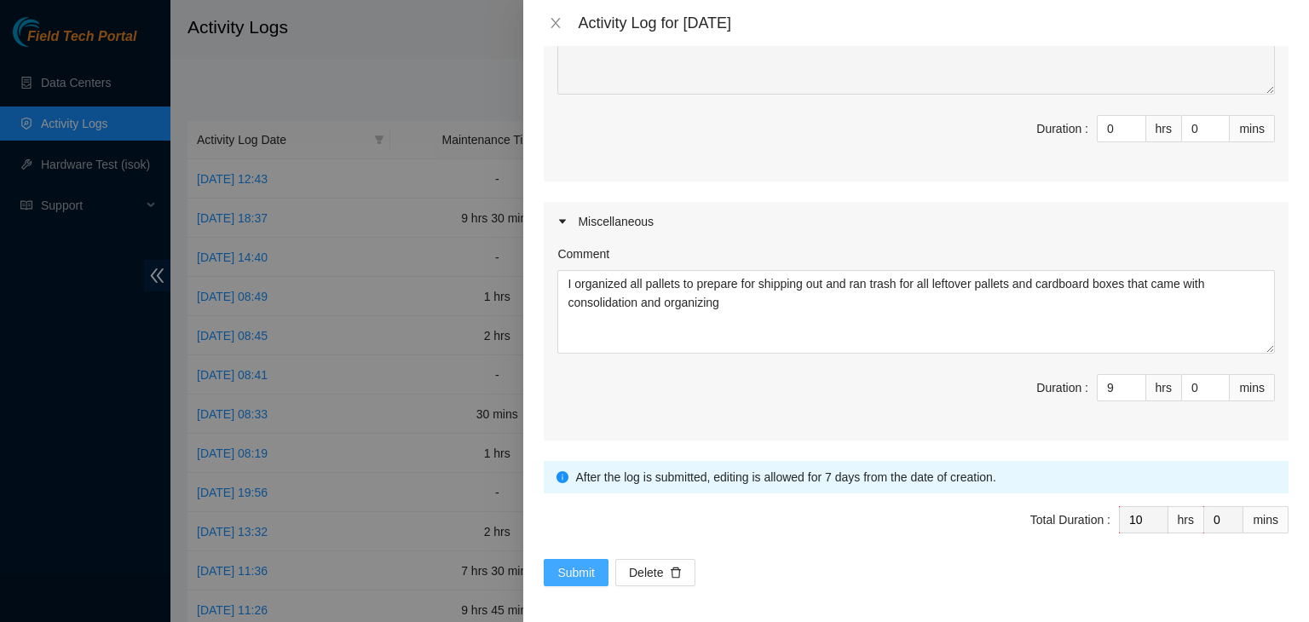
click at [566, 576] on span "Submit" at bounding box center [575, 572] width 37 height 19
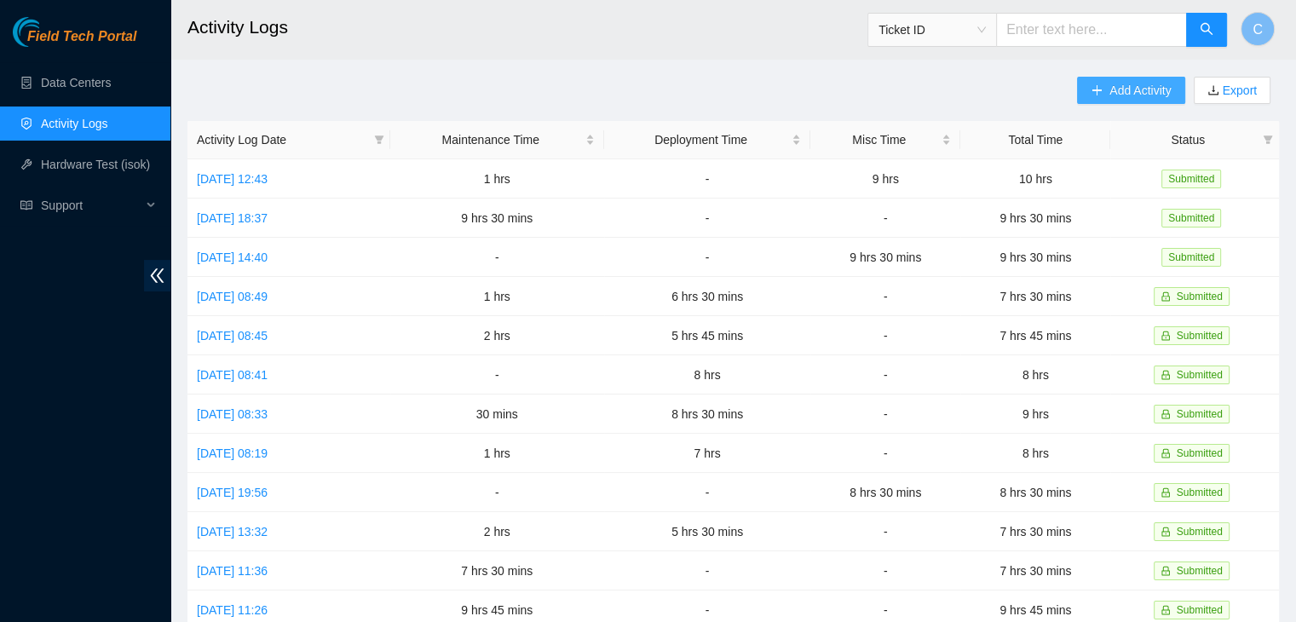
click at [1091, 93] on icon "plus" at bounding box center [1097, 90] width 12 height 12
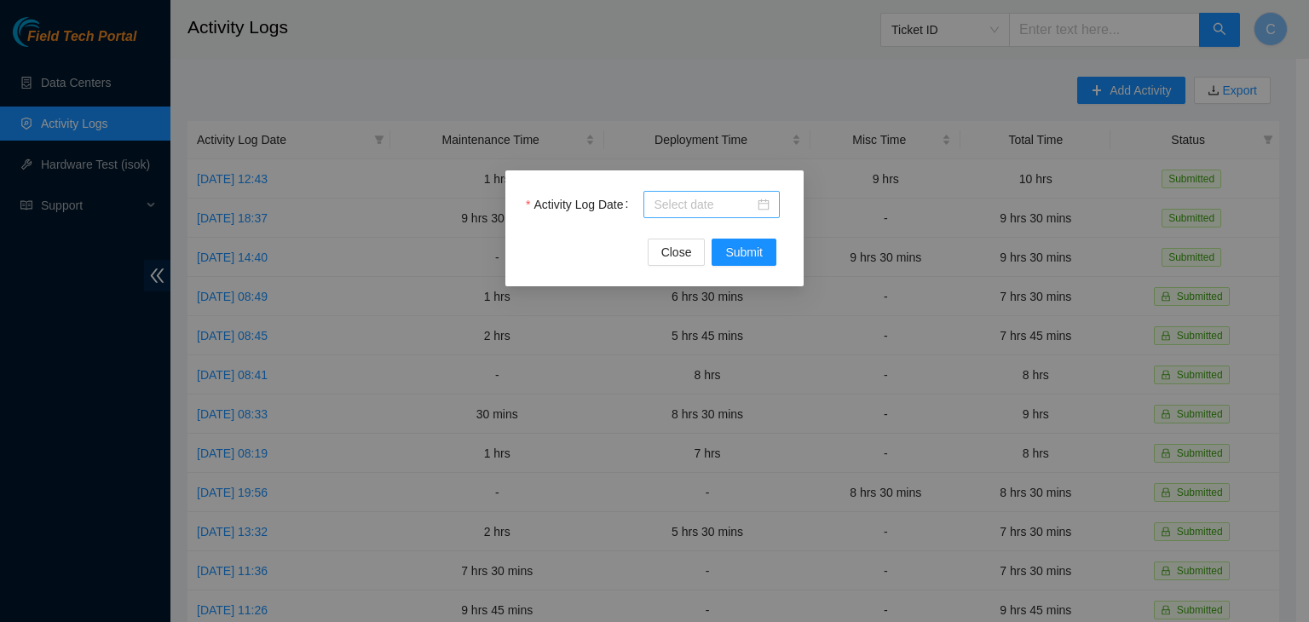
click at [759, 205] on div at bounding box center [712, 204] width 116 height 19
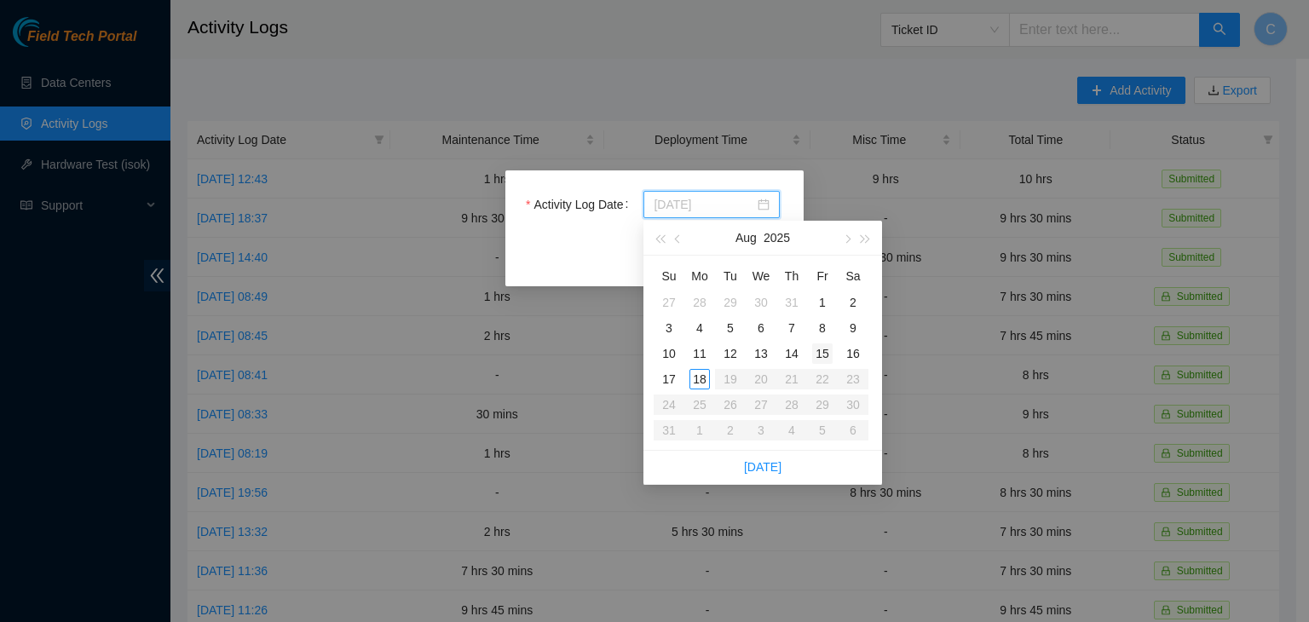
type input "2025-08-15"
click at [827, 362] on div "15" at bounding box center [822, 353] width 20 height 20
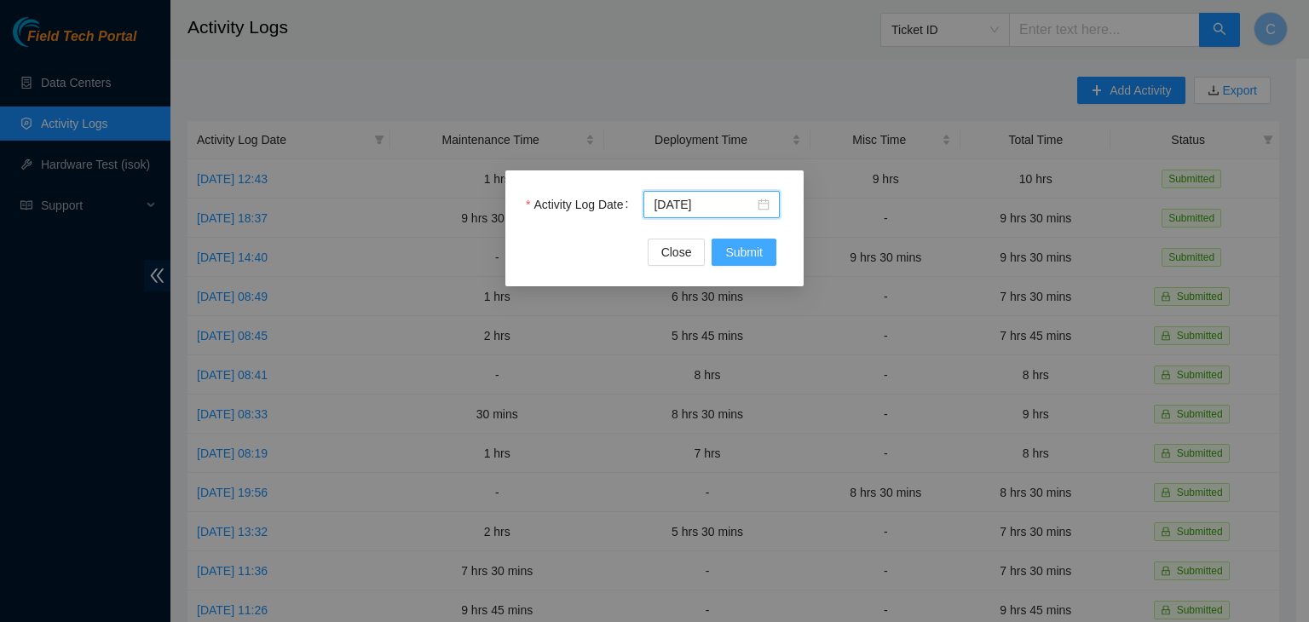
click at [740, 260] on span "Submit" at bounding box center [743, 252] width 37 height 19
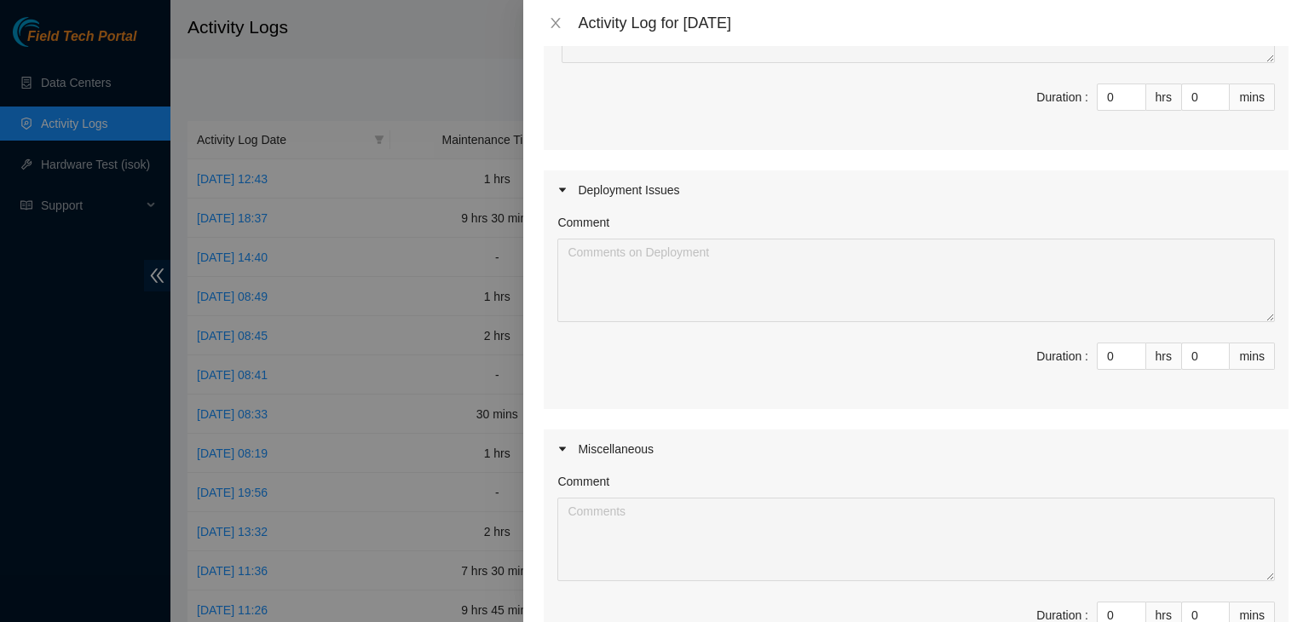
scroll to position [518, 0]
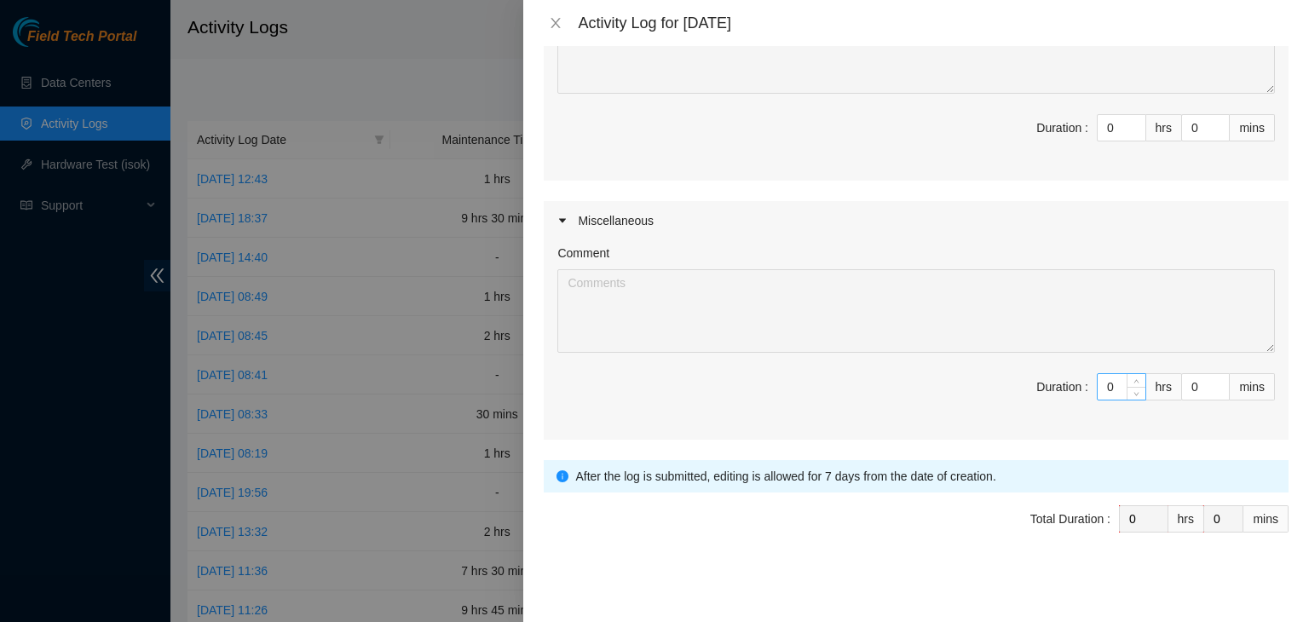
click at [1098, 386] on input "0" at bounding box center [1122, 387] width 48 height 26
type input "9"
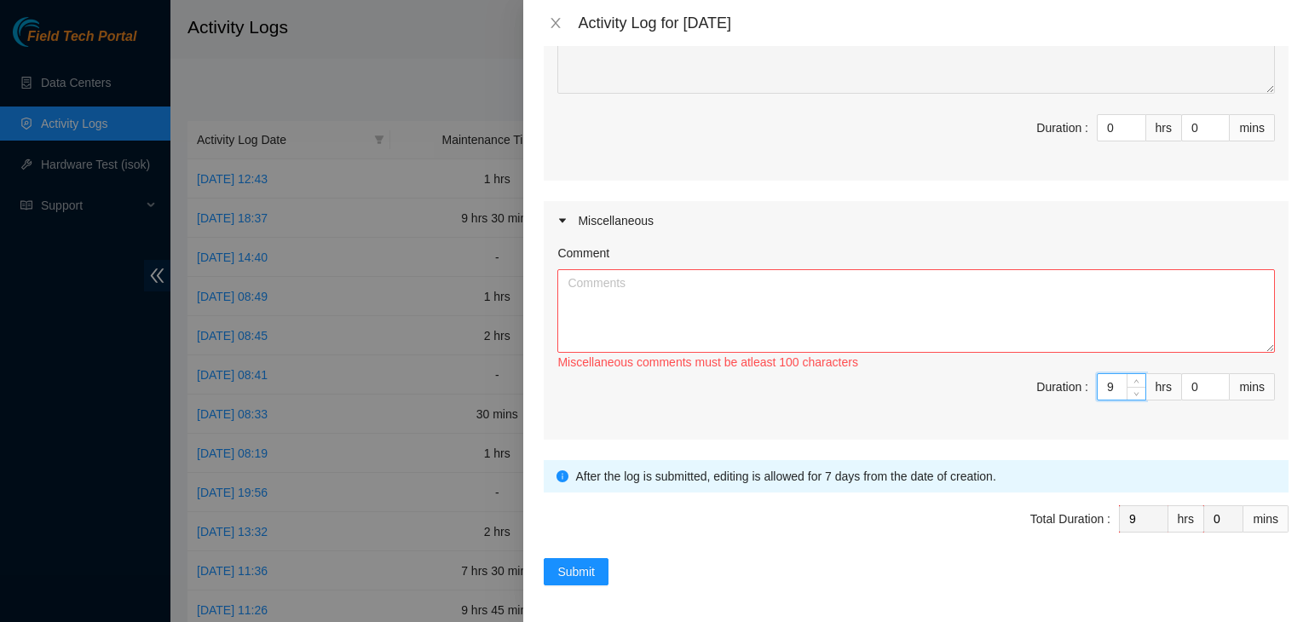
type input "9"
click at [1016, 330] on textarea "Comment" at bounding box center [916, 311] width 718 height 84
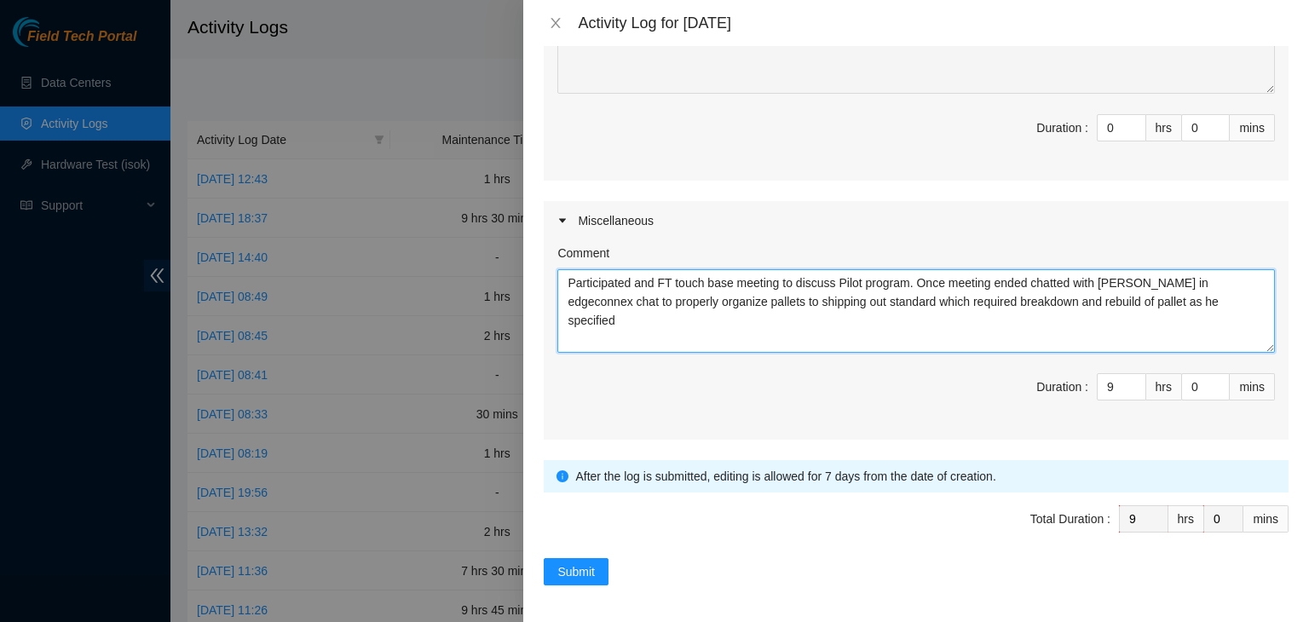
scroll to position [0, 0]
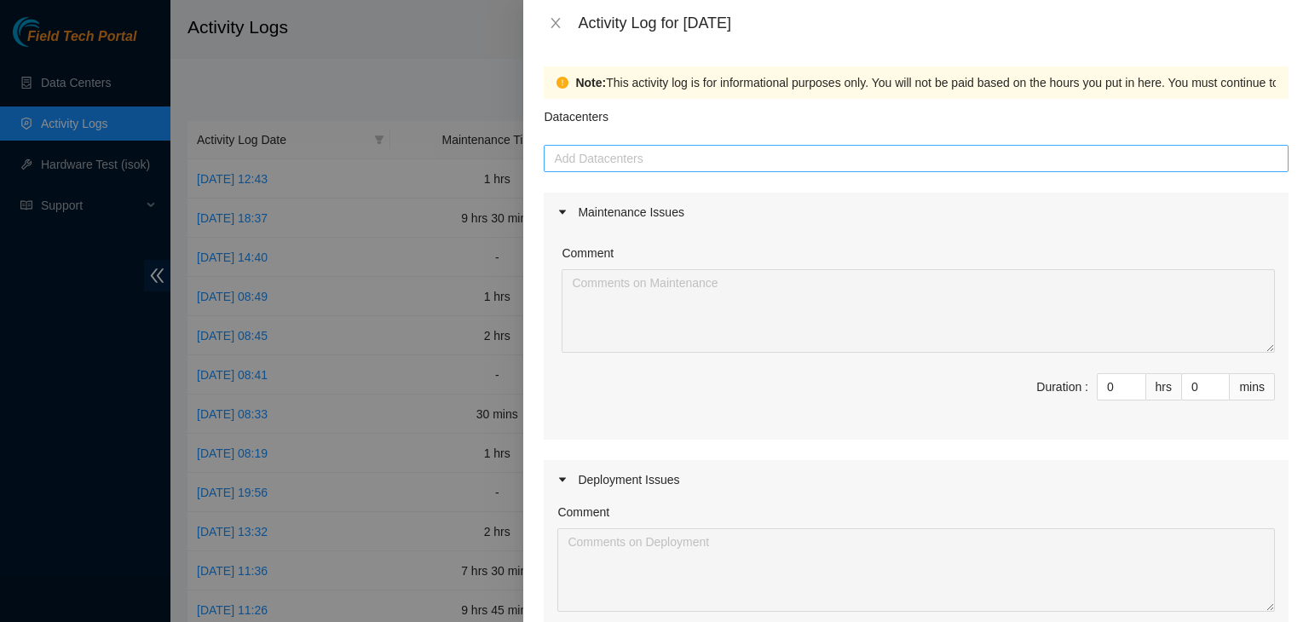
click at [697, 154] on div at bounding box center [916, 158] width 736 height 20
type textarea "Participated and FT touch base meeting to discuss Pilot program. Once meeting e…"
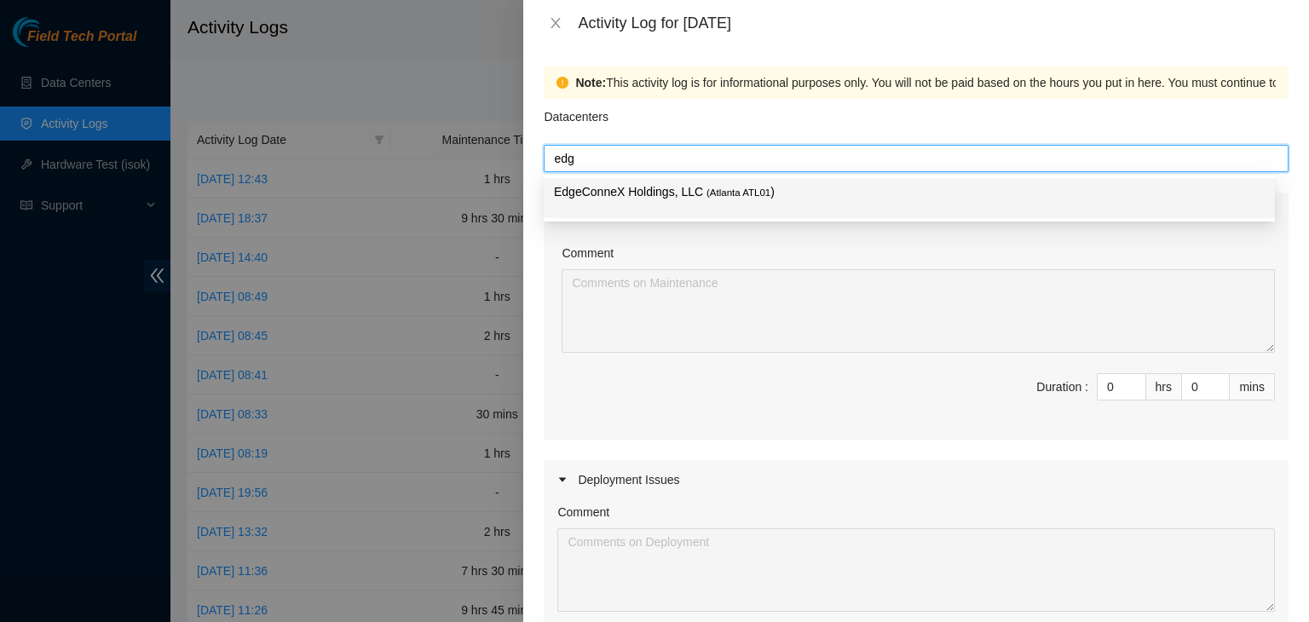
type input "edge"
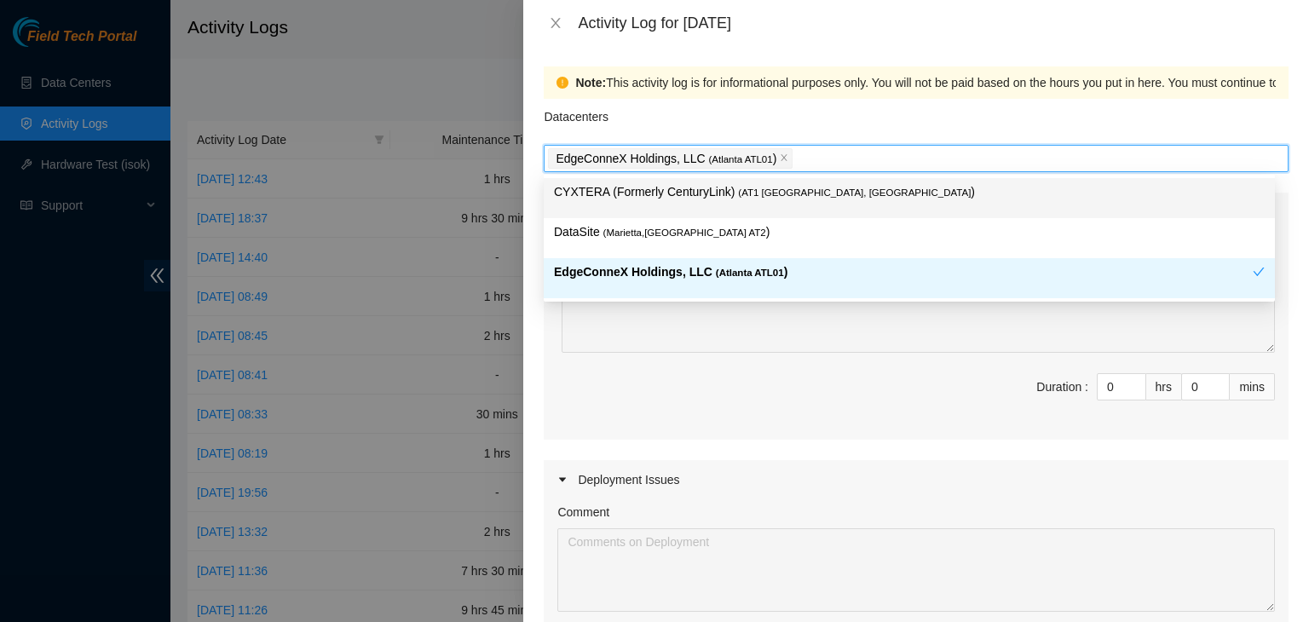
scroll to position [518, 0]
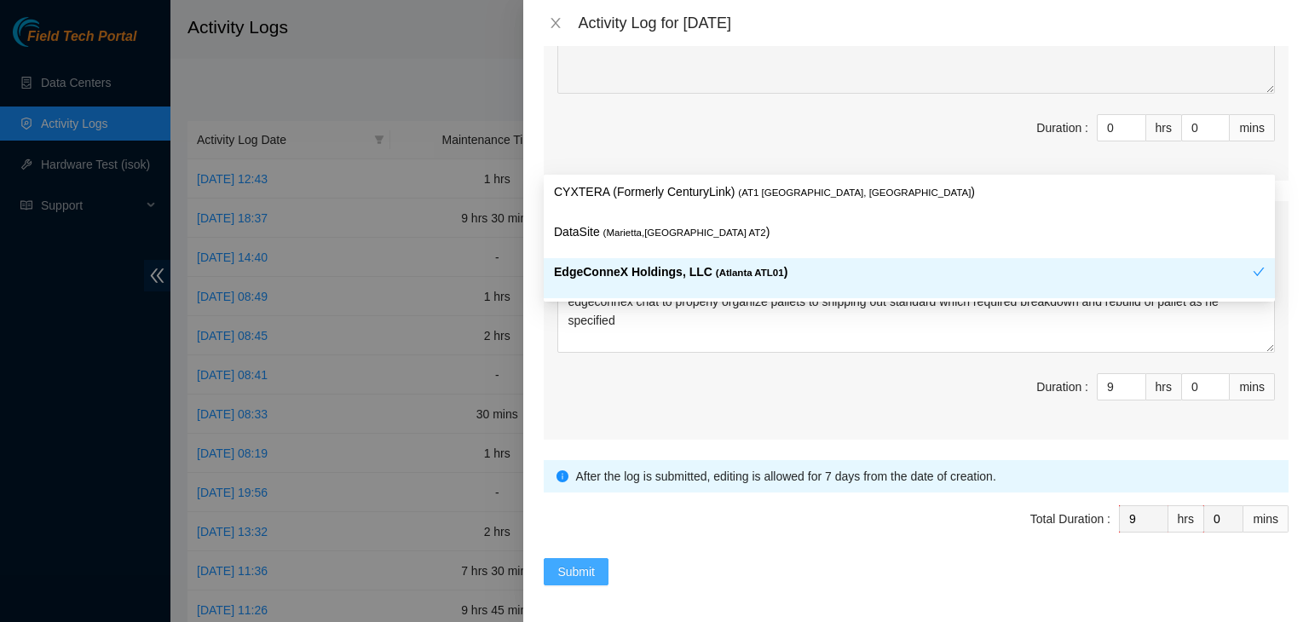
click at [581, 566] on span "Submit" at bounding box center [575, 571] width 37 height 19
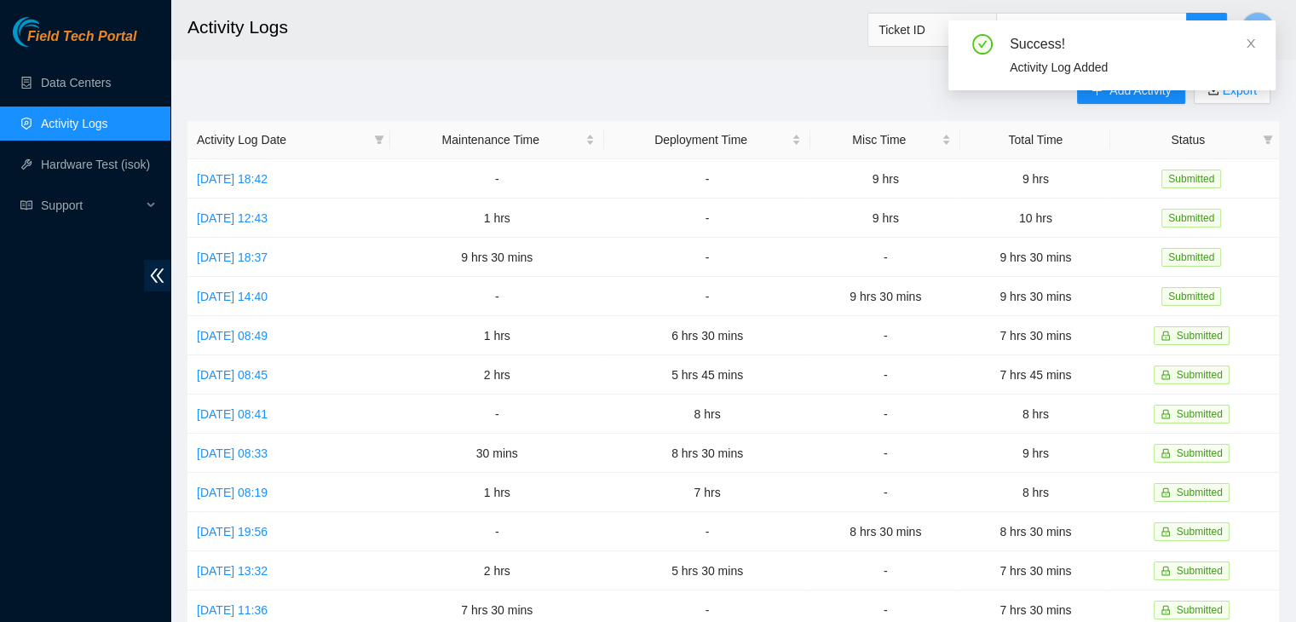
click at [1259, 45] on div "Success! Activity Log Added" at bounding box center [1111, 55] width 327 height 70
click at [1258, 45] on div "Success! Activity Log Added" at bounding box center [1111, 55] width 327 height 70
click at [1250, 43] on icon "close" at bounding box center [1251, 43] width 9 height 9
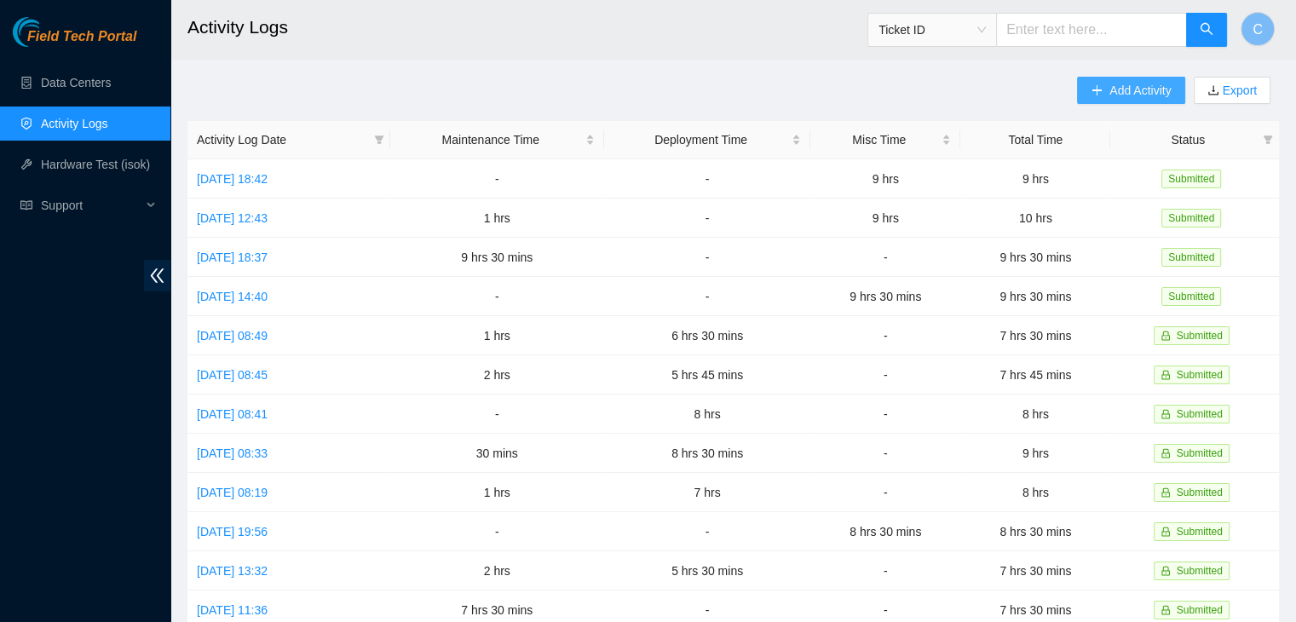
click at [1121, 78] on button "Add Activity" at bounding box center [1130, 90] width 107 height 27
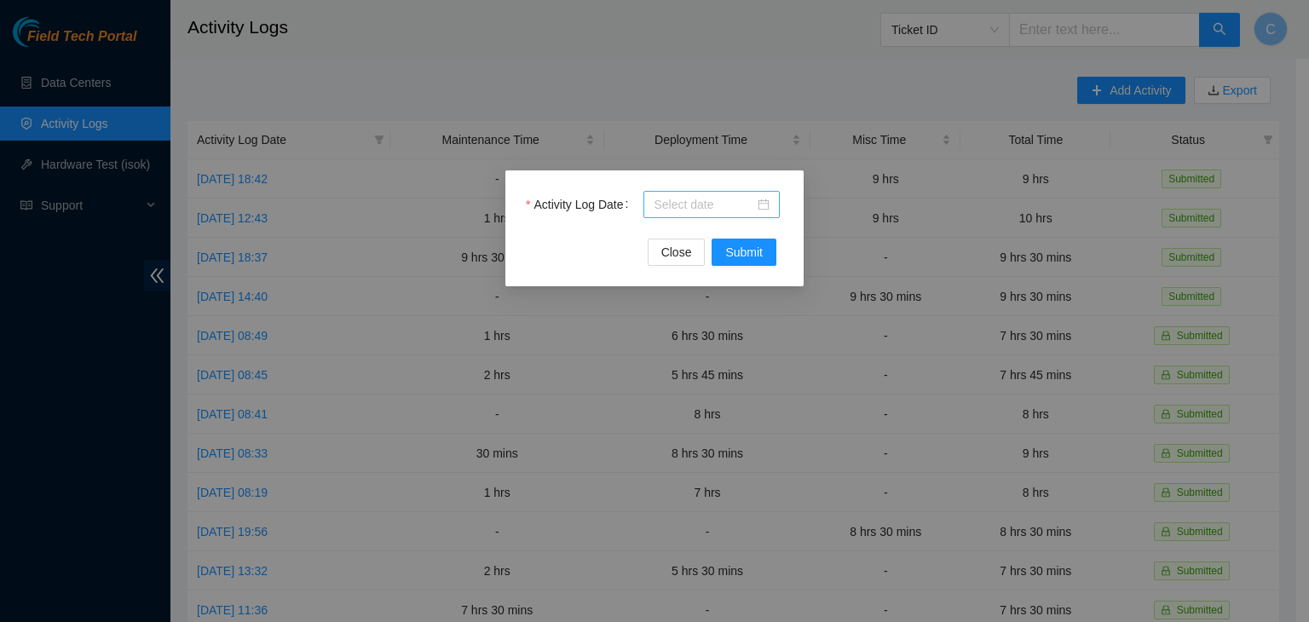
click at [764, 207] on div at bounding box center [712, 204] width 116 height 19
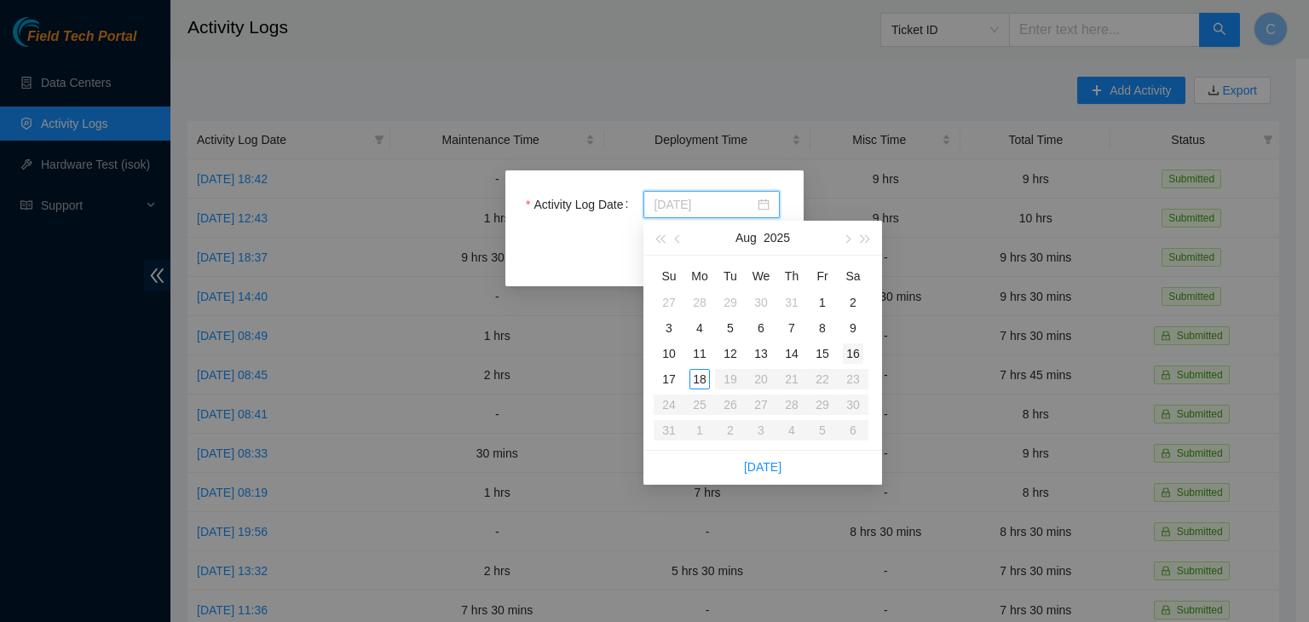
type input "2025-08-16"
click at [854, 356] on div "16" at bounding box center [853, 353] width 20 height 20
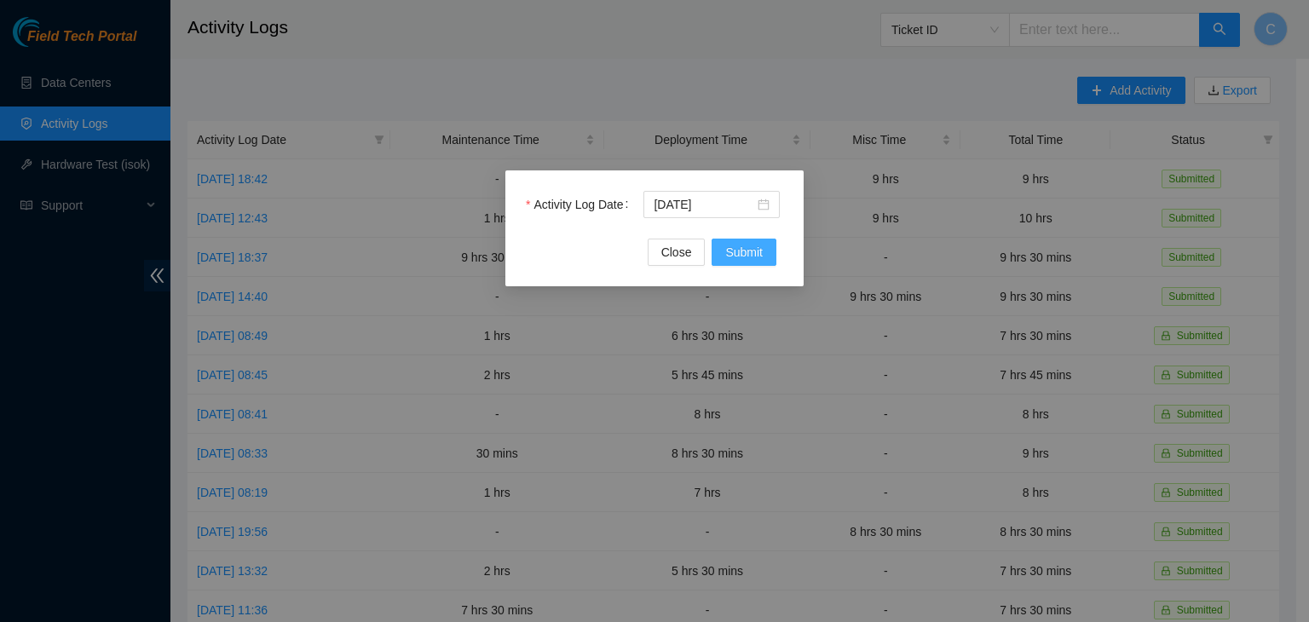
click at [743, 249] on span "Submit" at bounding box center [743, 252] width 37 height 19
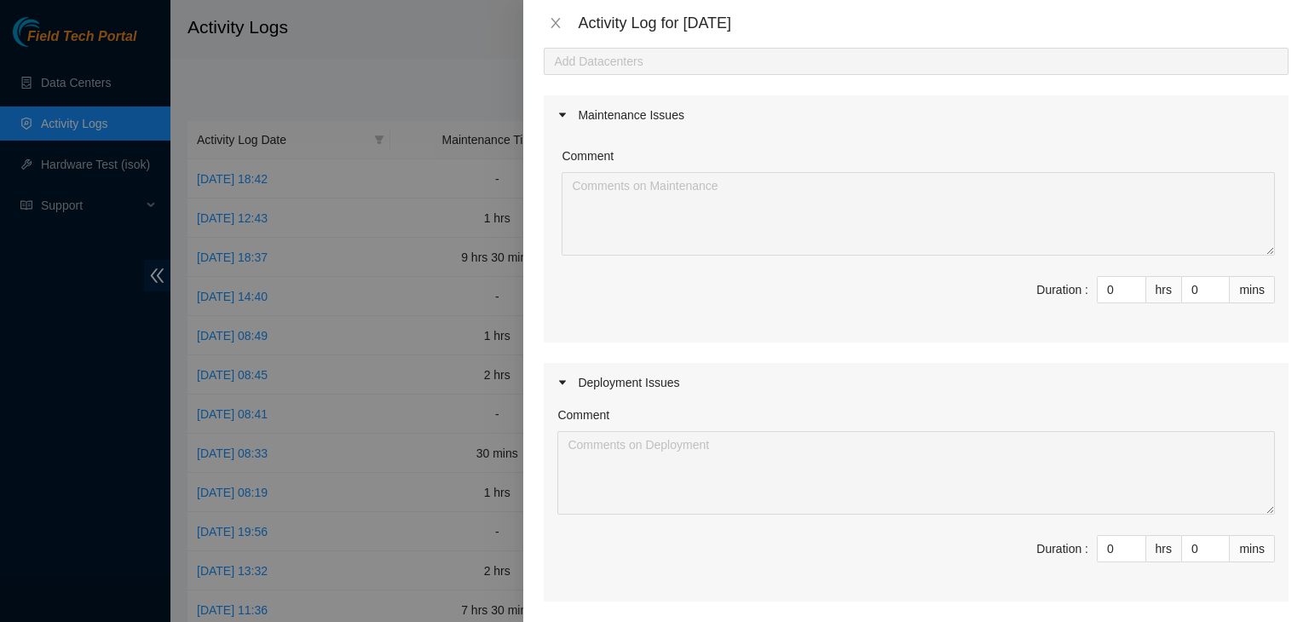
scroll to position [98, 0]
click at [1101, 294] on input "0" at bounding box center [1122, 289] width 48 height 26
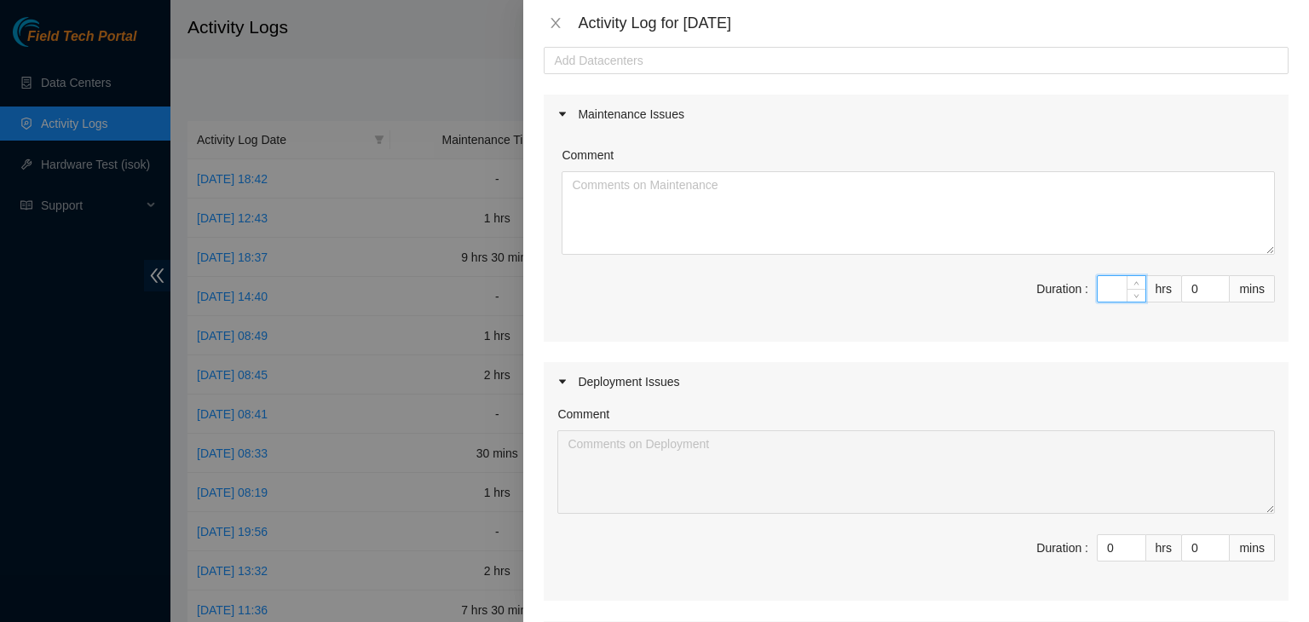
type input "5"
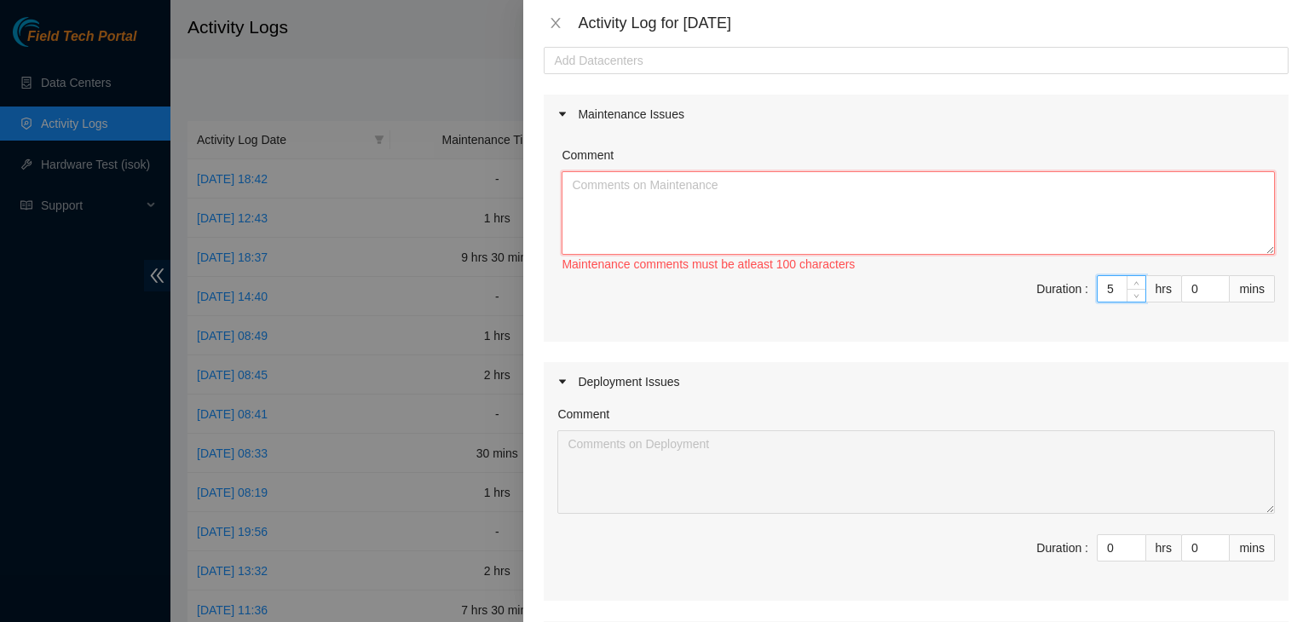
click at [887, 195] on textarea "Comment" at bounding box center [918, 213] width 713 height 84
type textarea "W"
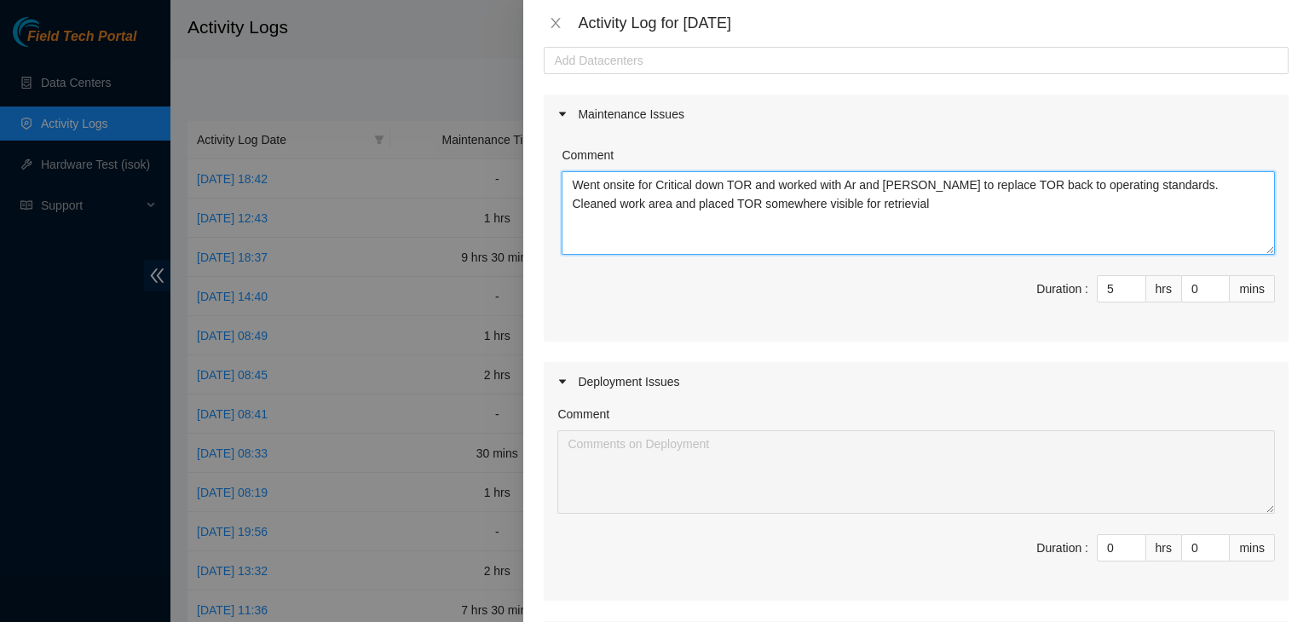
scroll to position [146, 0]
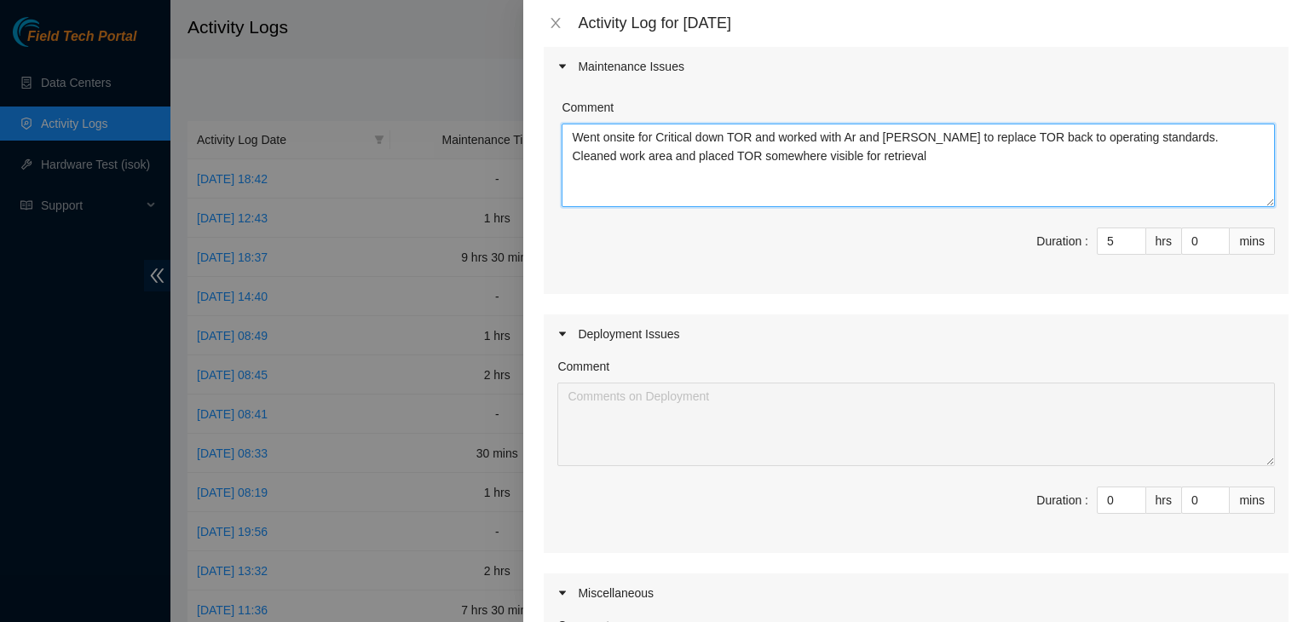
click at [856, 135] on textarea "Went onsite for Critical down TOR and worked with Ar and Duane to replace TOR b…" at bounding box center [918, 166] width 713 height 84
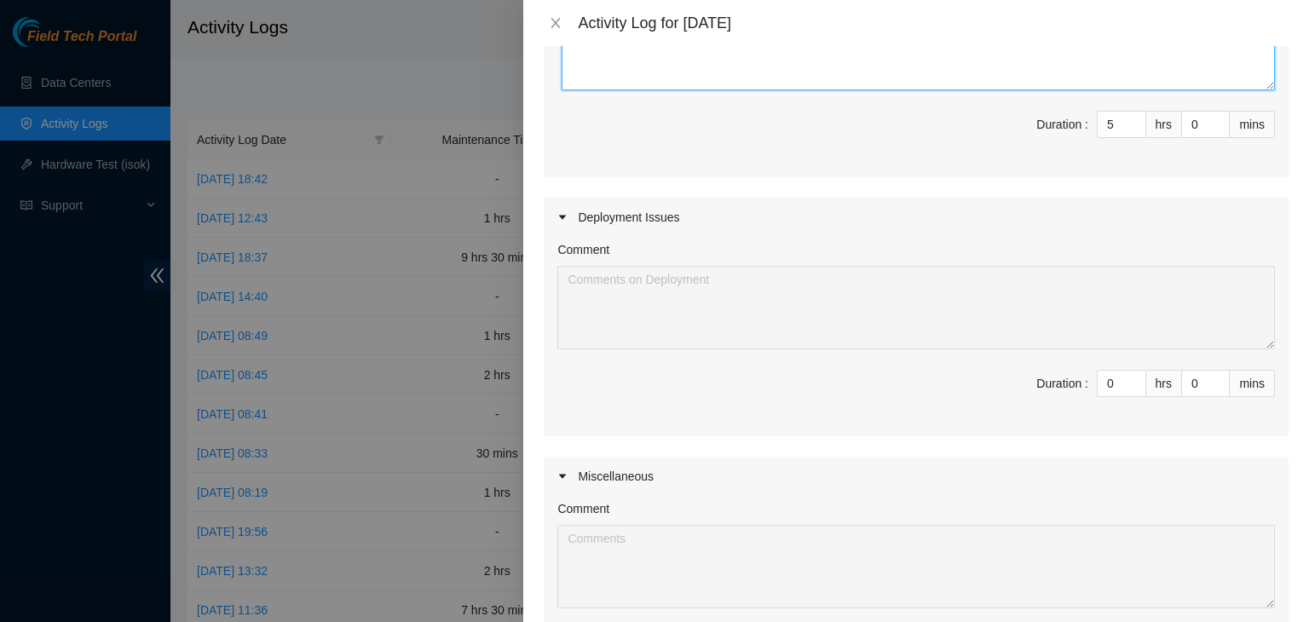
scroll to position [0, 0]
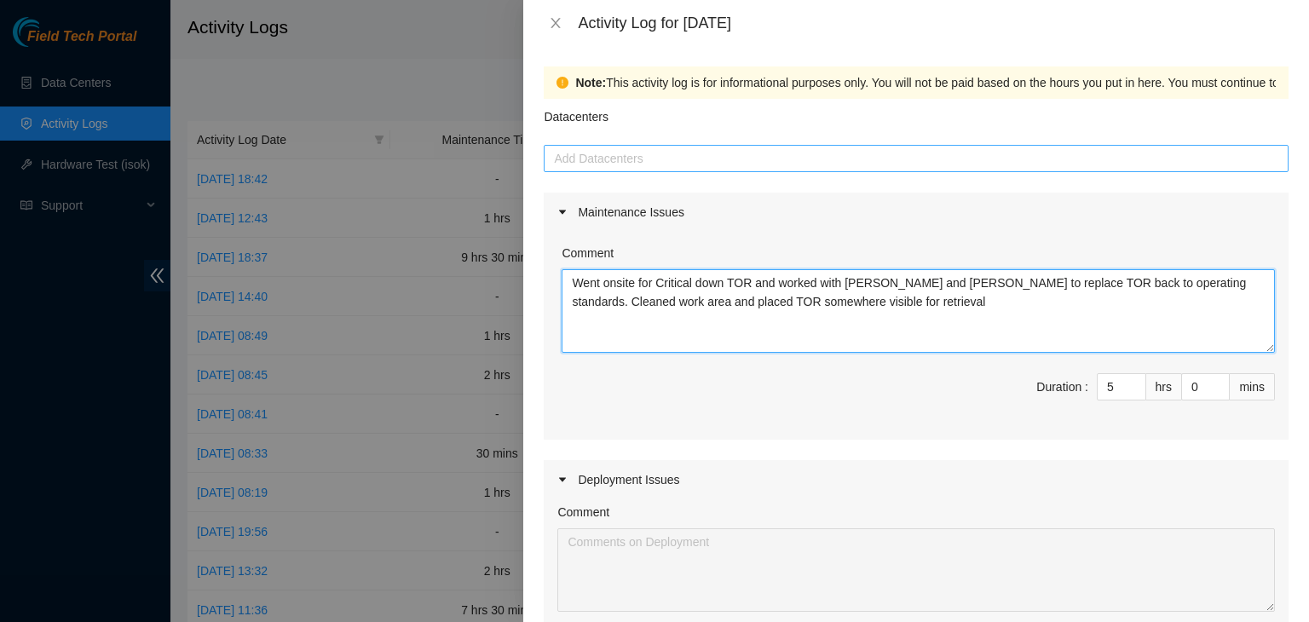
click at [790, 160] on div at bounding box center [916, 158] width 736 height 20
type textarea "Went onsite for Critical down TOR and worked with Ari and Duane to replace TOR …"
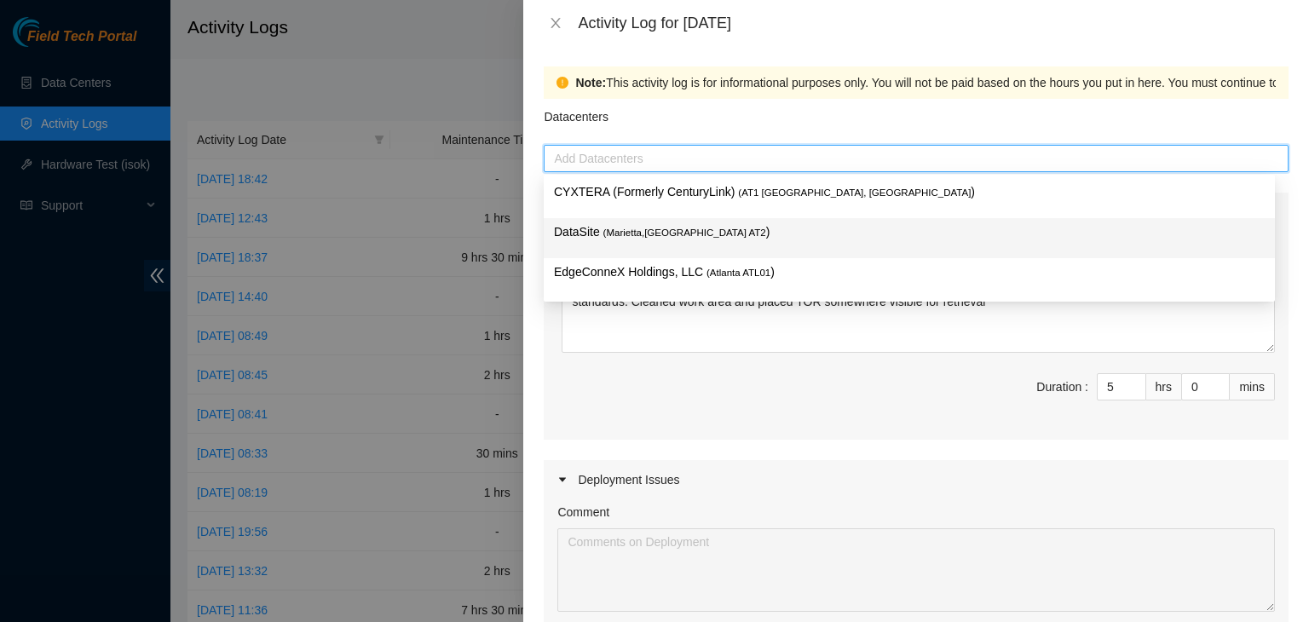
click at [706, 239] on p "DataSite ( Marietta,GA AT2 )" at bounding box center [909, 232] width 711 height 20
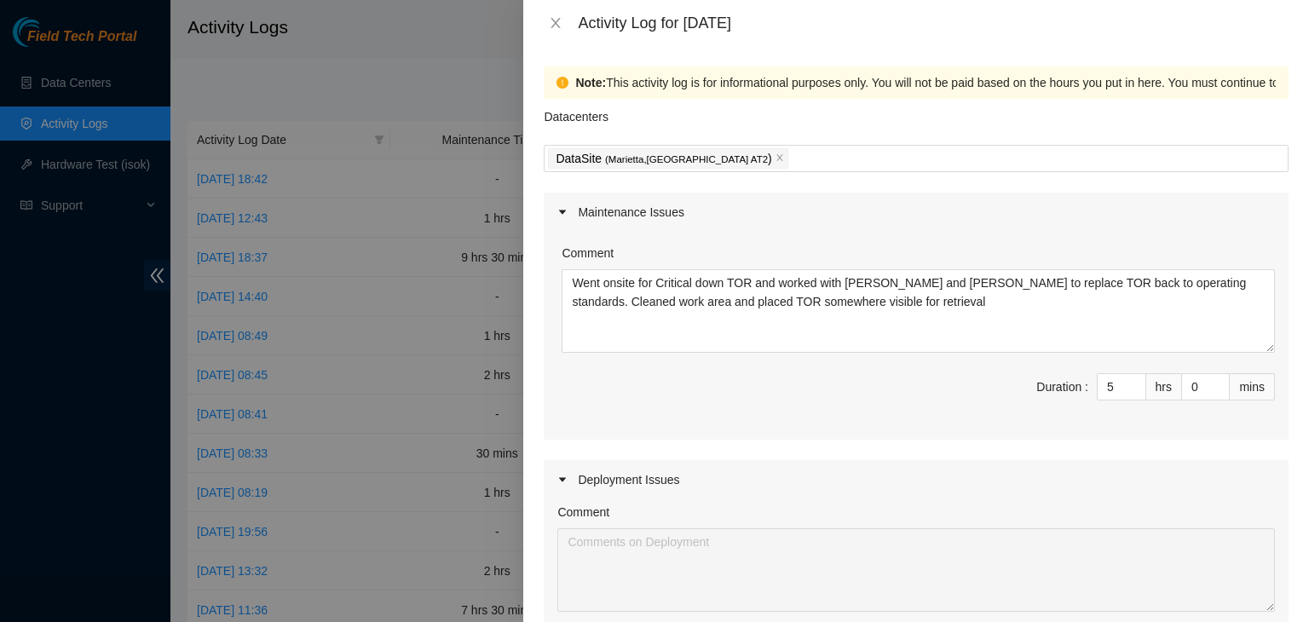
click at [637, 477] on div "Deployment Issues" at bounding box center [916, 479] width 745 height 39
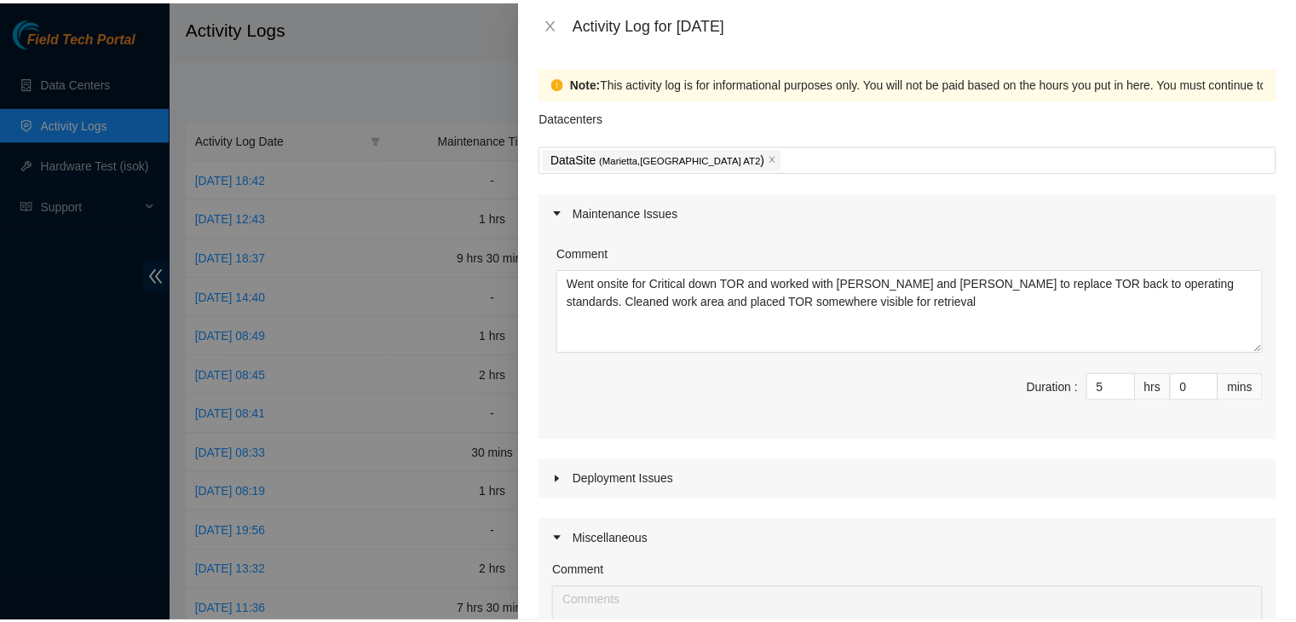
scroll to position [320, 0]
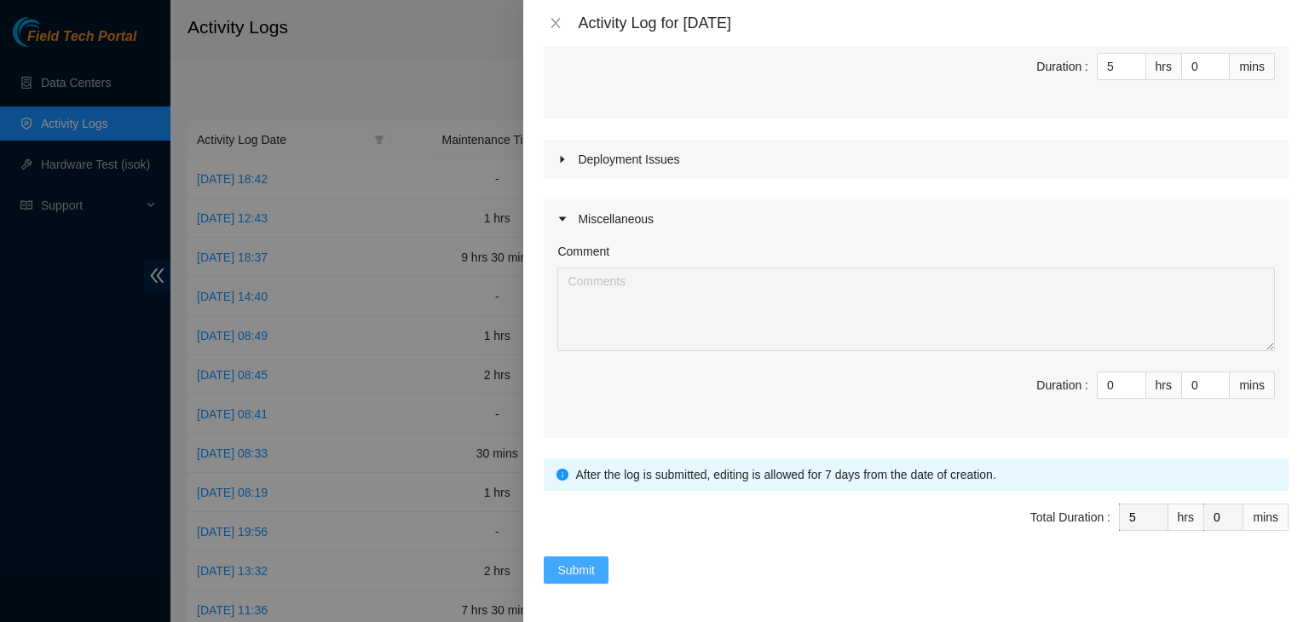
click at [557, 571] on span "Submit" at bounding box center [575, 570] width 37 height 19
